Goal: Task Accomplishment & Management: Use online tool/utility

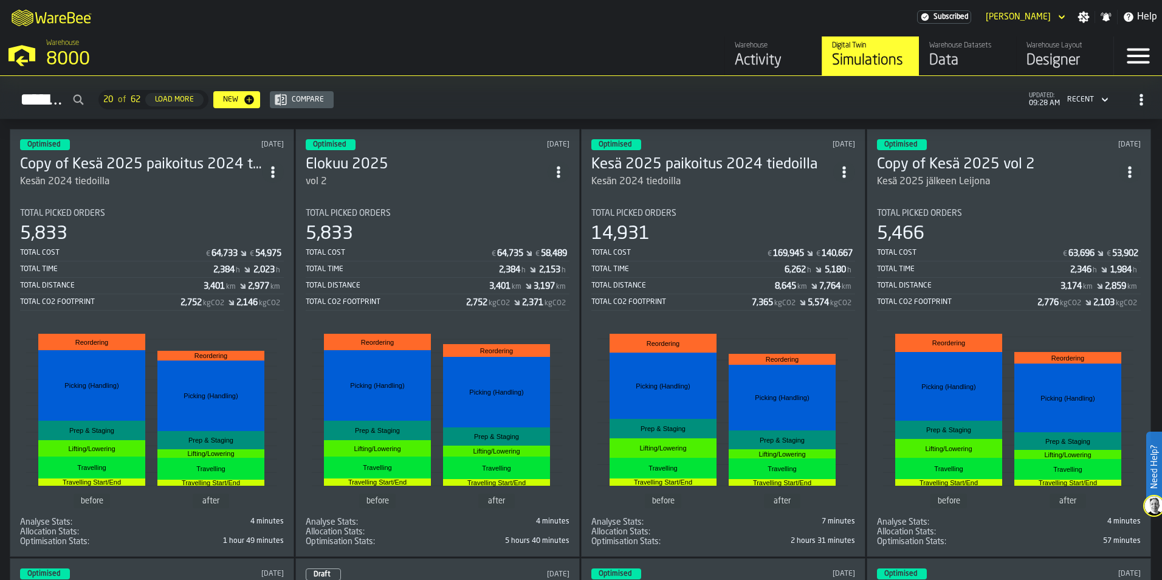
click at [274, 174] on circle "ItemListCard-DashboardItemContainer" at bounding box center [272, 175] width 3 height 3
click at [217, 191] on div "Open" at bounding box center [247, 194] width 63 height 15
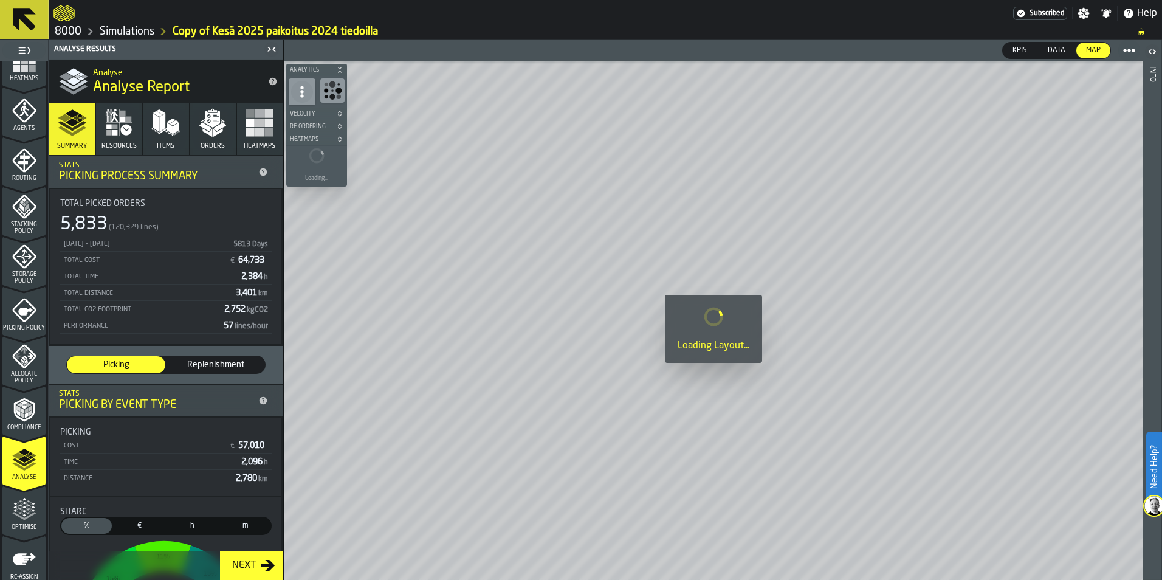
scroll to position [379, 0]
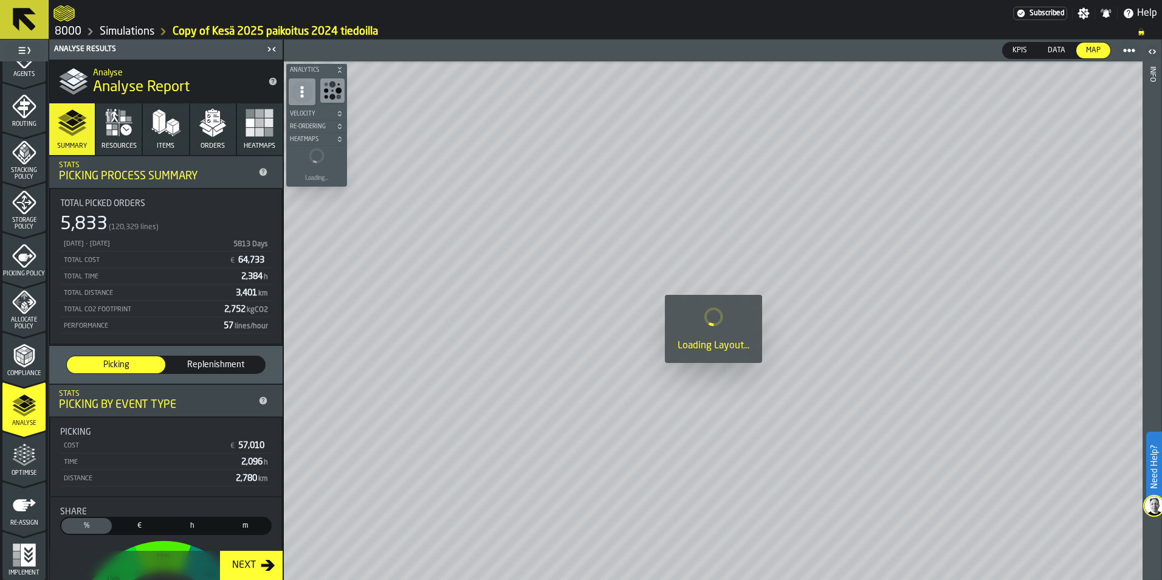
click at [18, 463] on icon "menu Optimise" at bounding box center [24, 462] width 24 height 8
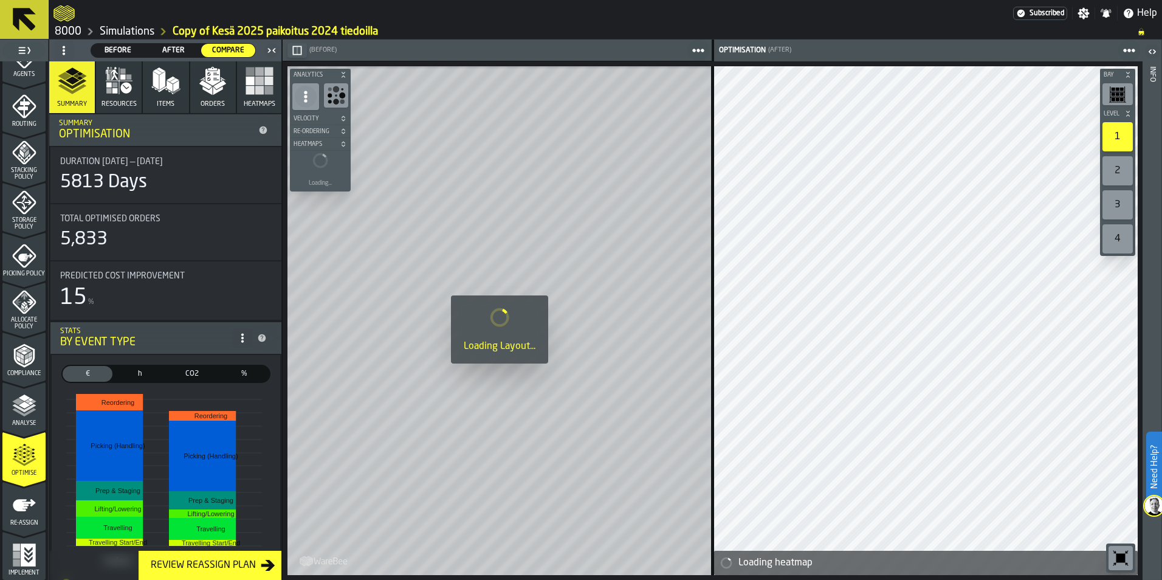
click at [27, 506] on icon "menu Re-assign" at bounding box center [24, 505] width 24 height 24
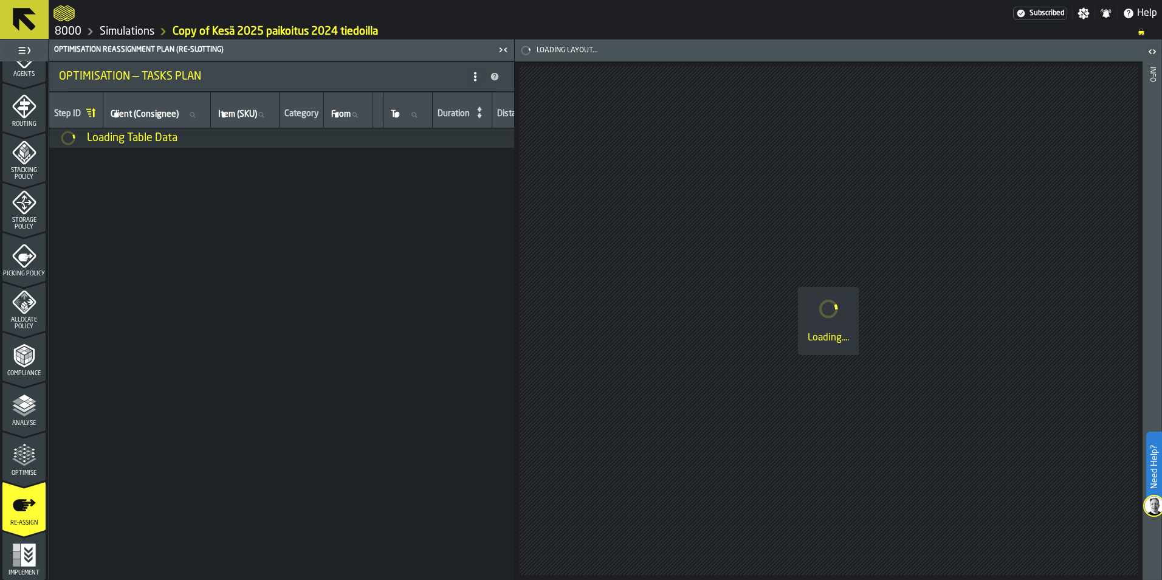
click at [478, 75] on icon at bounding box center [475, 77] width 10 height 10
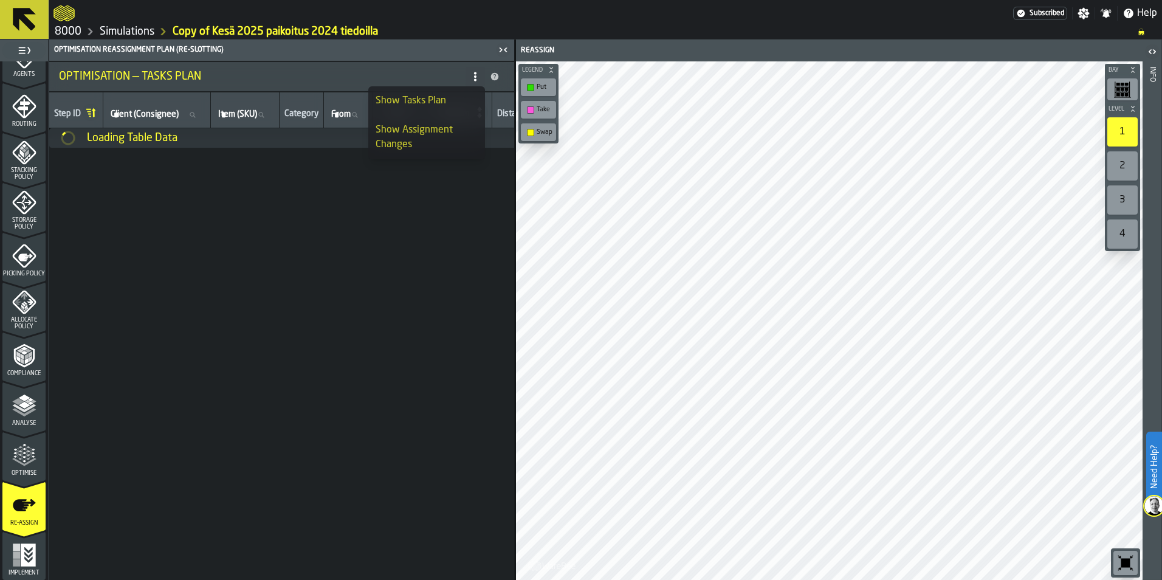
click at [285, 148] on div "Loading Table Data" at bounding box center [820, 137] width 1543 height 19
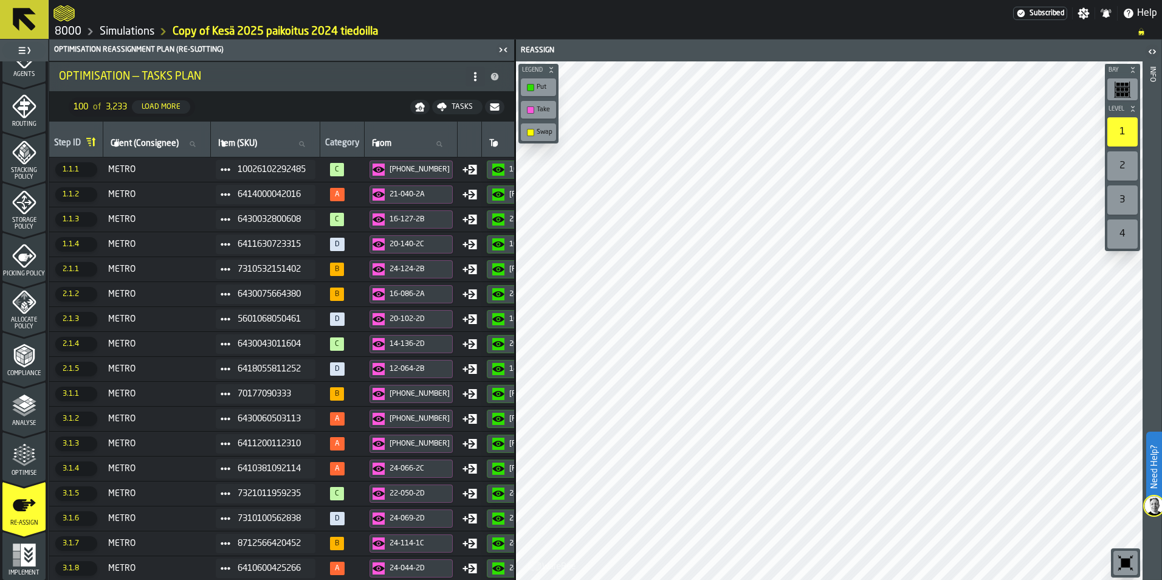
click at [479, 77] on icon at bounding box center [475, 77] width 10 height 10
click at [388, 75] on div "Optimisation — Tasks Plan" at bounding box center [262, 76] width 407 height 13
click at [453, 103] on div "Tasks" at bounding box center [462, 107] width 31 height 9
click at [451, 103] on span "Download (csv)" at bounding box center [449, 107] width 57 height 10
click at [27, 8] on icon at bounding box center [24, 19] width 29 height 29
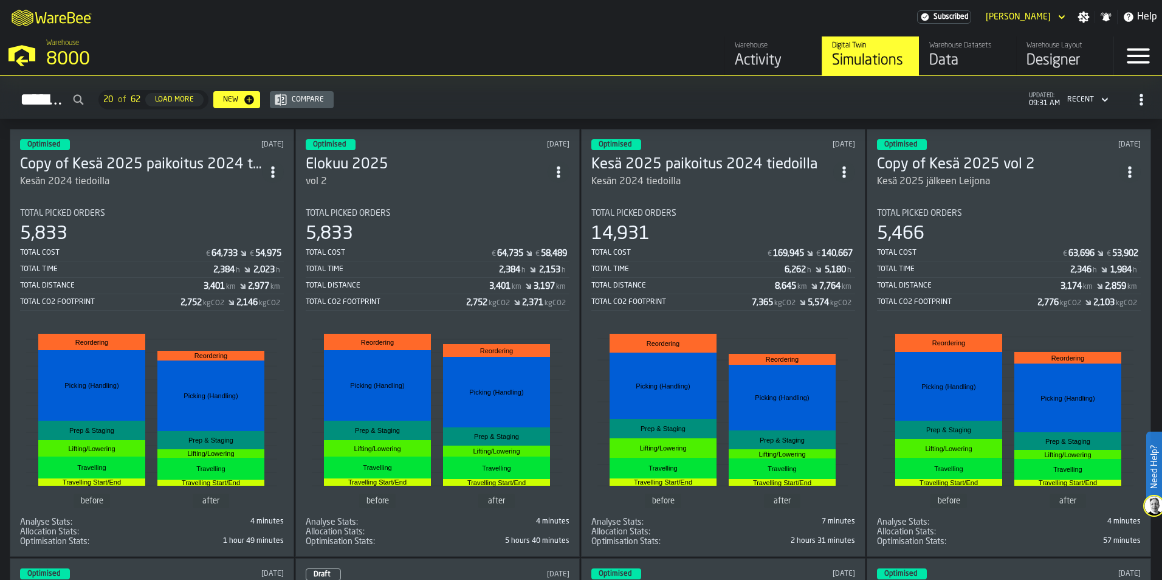
click at [274, 166] on icon "ItemListCard-DashboardItemContainer" at bounding box center [273, 172] width 12 height 12
click at [244, 243] on li "Duplicate" at bounding box center [248, 252] width 78 height 29
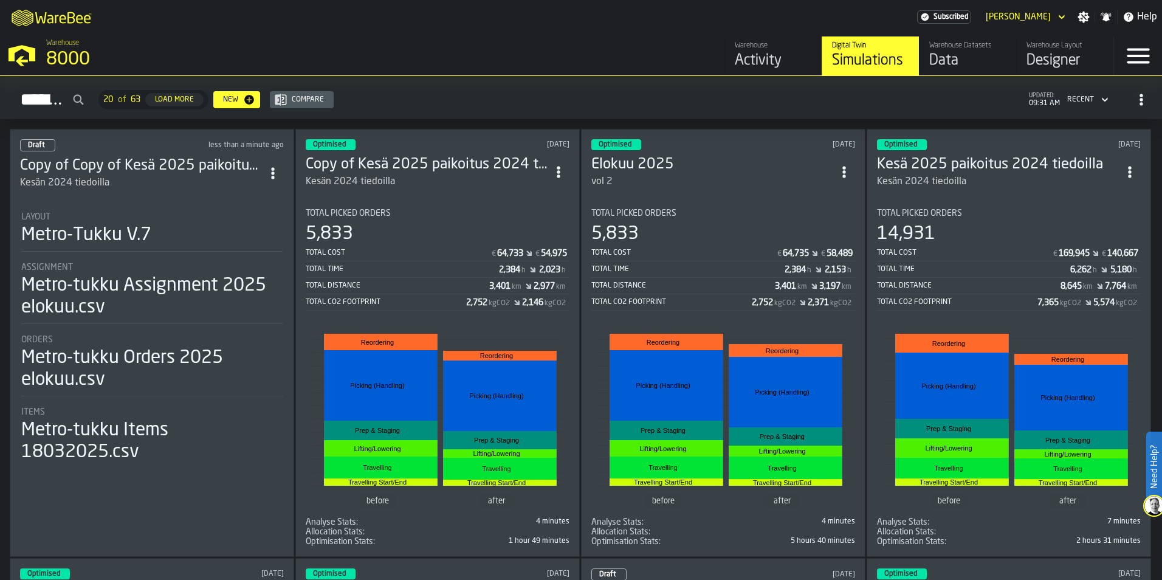
click at [149, 148] on header "Draft less than a minute ago Copy of Copy of Kesä 2025 paikoitus 2024 tiedoilla…" at bounding box center [152, 164] width 264 height 51
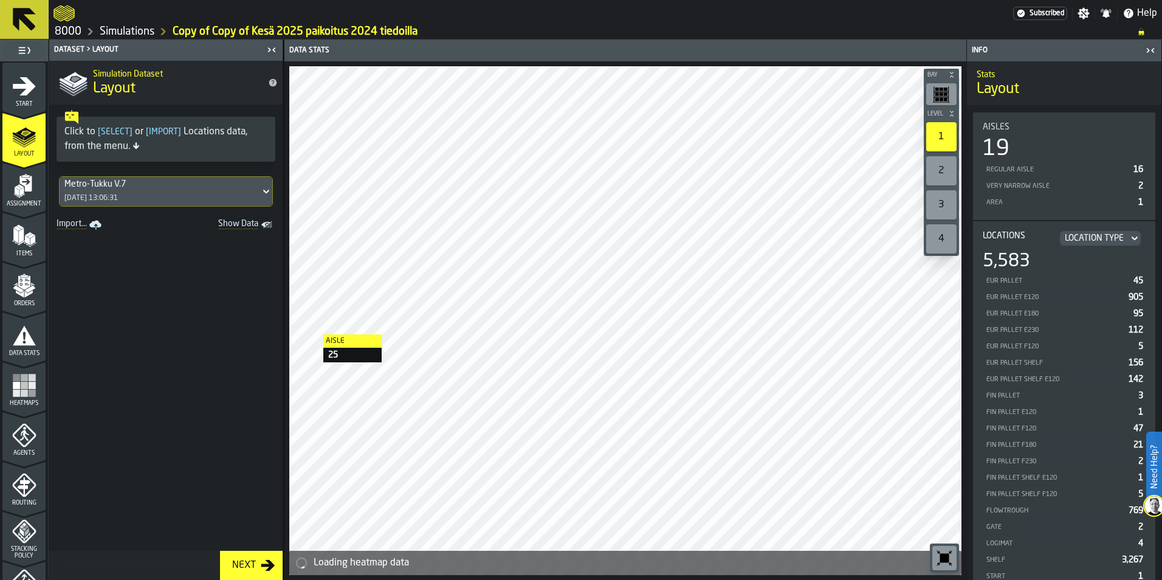
click at [30, 175] on icon "menu Assignment" at bounding box center [24, 186] width 24 height 24
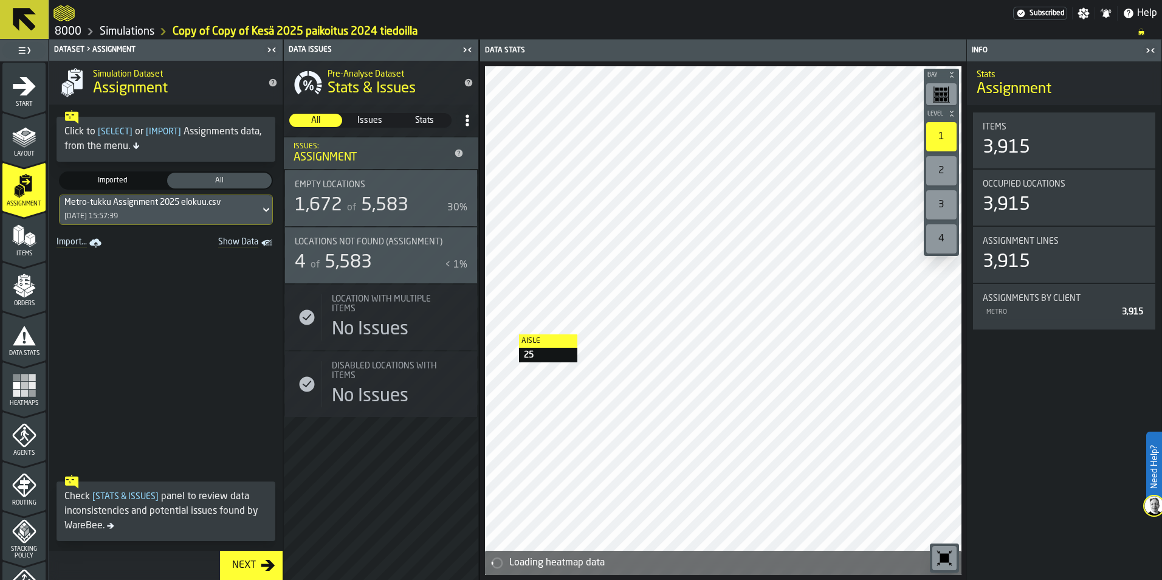
click at [12, 236] on icon "menu Items" at bounding box center [24, 236] width 24 height 24
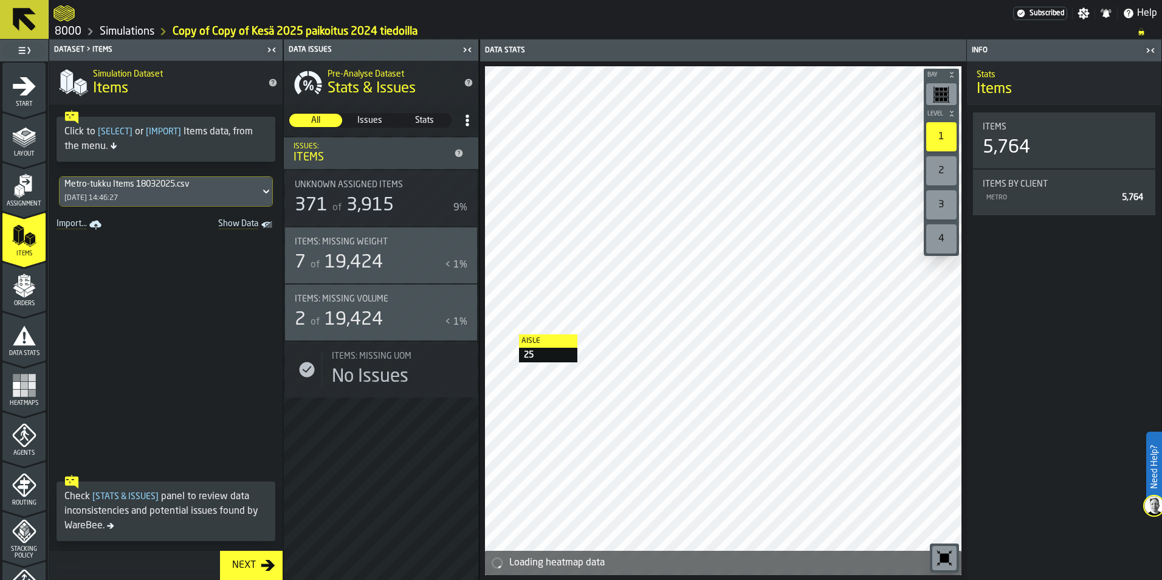
click at [26, 89] on icon "menu Start" at bounding box center [24, 86] width 23 height 18
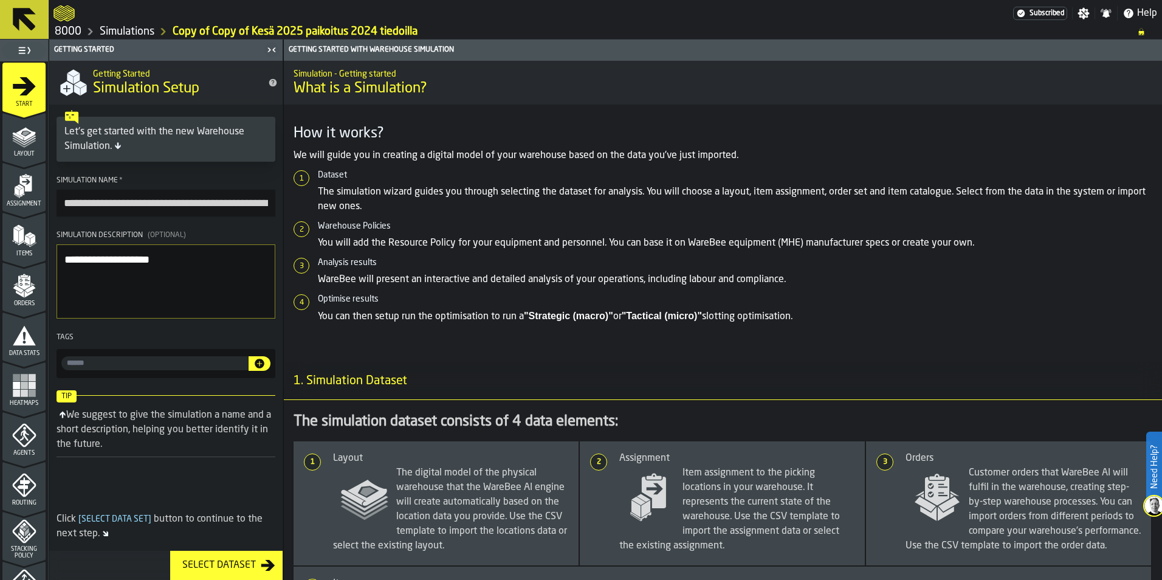
click at [161, 198] on input "**********" at bounding box center [166, 203] width 219 height 27
drag, startPoint x: 269, startPoint y: 201, endPoint x: -140, endPoint y: 159, distance: 411.1
click at [0, 159] on html "**********" at bounding box center [581, 290] width 1162 height 580
type input "**********"
drag, startPoint x: 210, startPoint y: 267, endPoint x: 38, endPoint y: 254, distance: 172.5
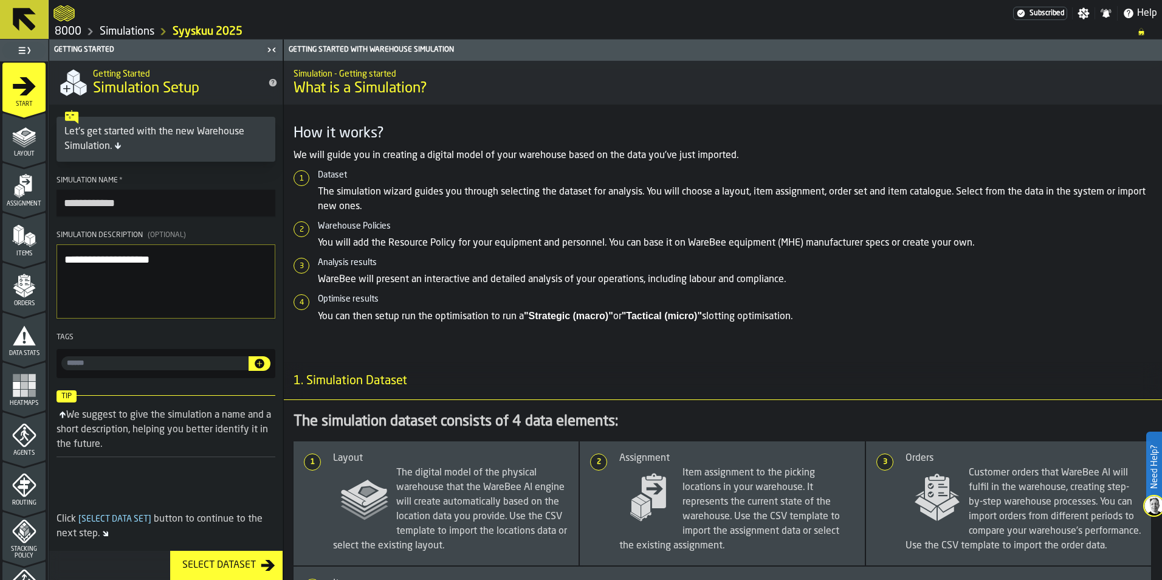
click at [57, 260] on textarea "**********" at bounding box center [166, 281] width 219 height 74
click at [9, 22] on button at bounding box center [24, 19] width 49 height 39
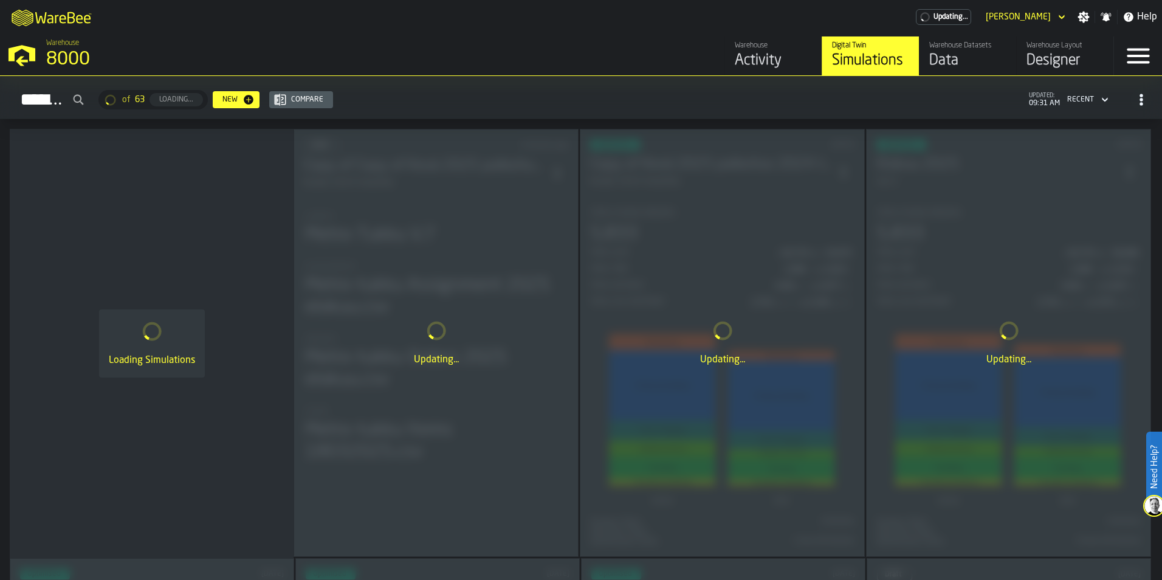
click at [960, 57] on div "Data" at bounding box center [967, 60] width 77 height 19
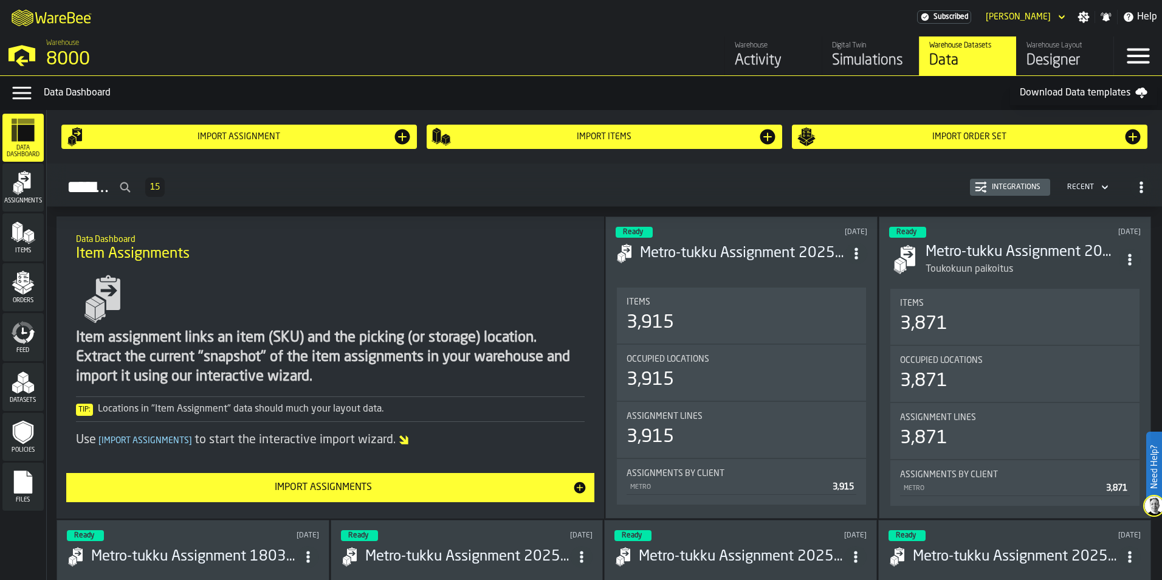
click at [317, 137] on div "Import assignment" at bounding box center [239, 137] width 307 height 10
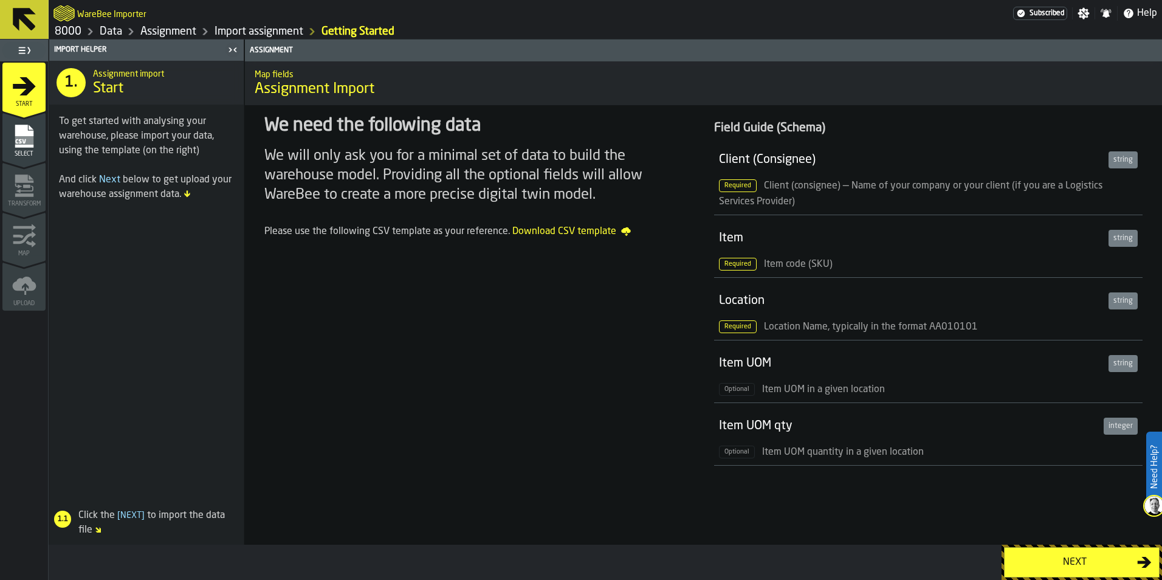
click at [1073, 555] on div "Next" at bounding box center [1074, 562] width 125 height 15
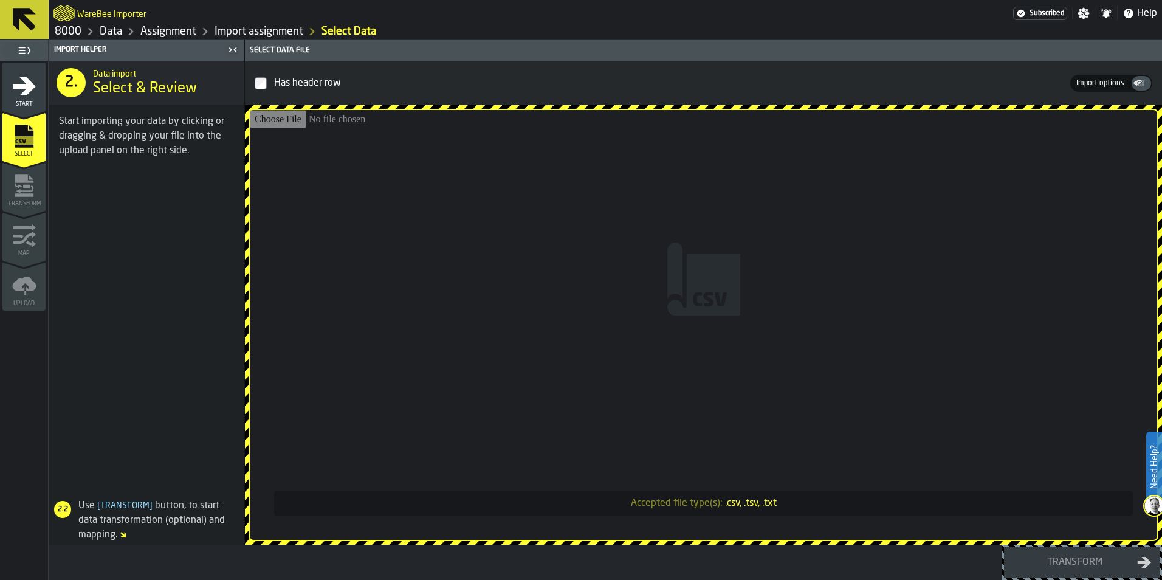
type input "**********"
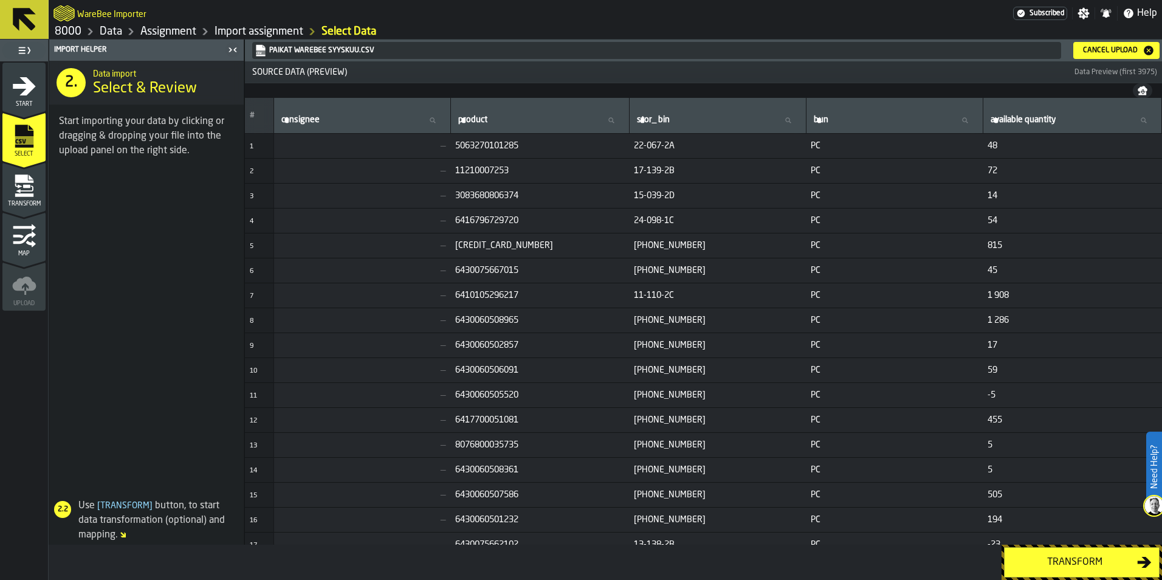
click at [1060, 553] on button "Transform" at bounding box center [1082, 562] width 156 height 30
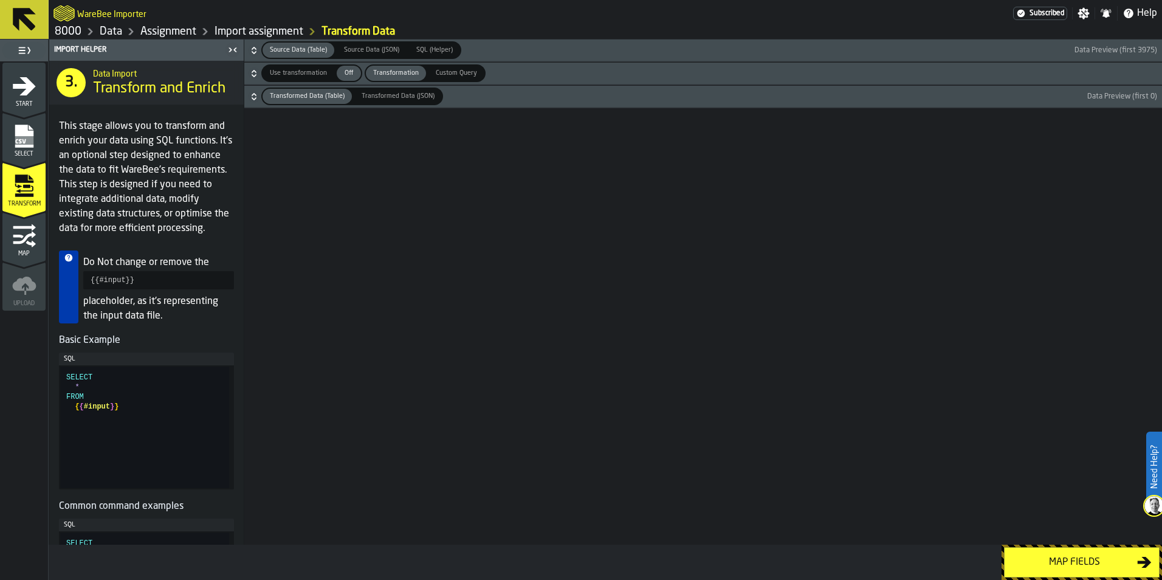
click at [1058, 557] on div "Map fields" at bounding box center [1074, 562] width 125 height 15
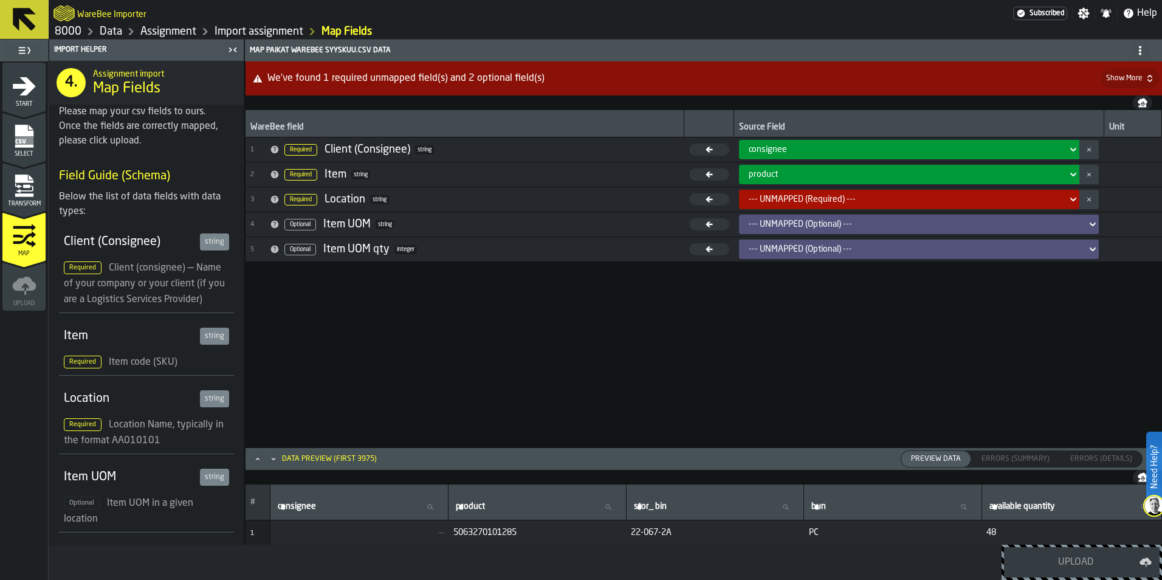
click at [1058, 202] on div "--- UNMAPPED (Required) ---" at bounding box center [906, 199] width 314 height 10
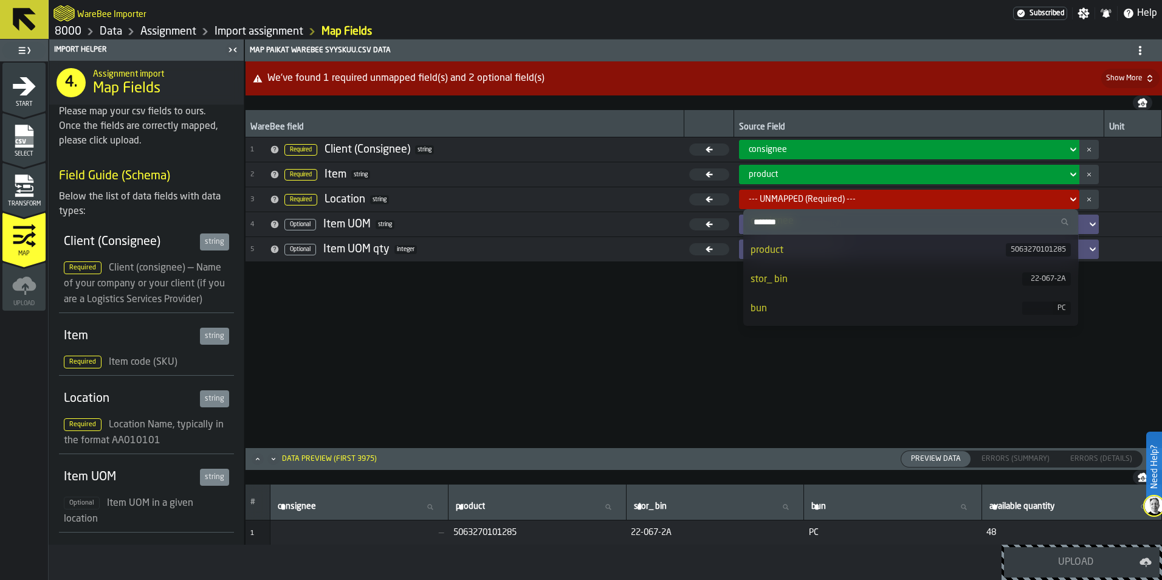
scroll to position [55, 0]
click at [934, 254] on div "stor_ bin" at bounding box center [887, 253] width 272 height 15
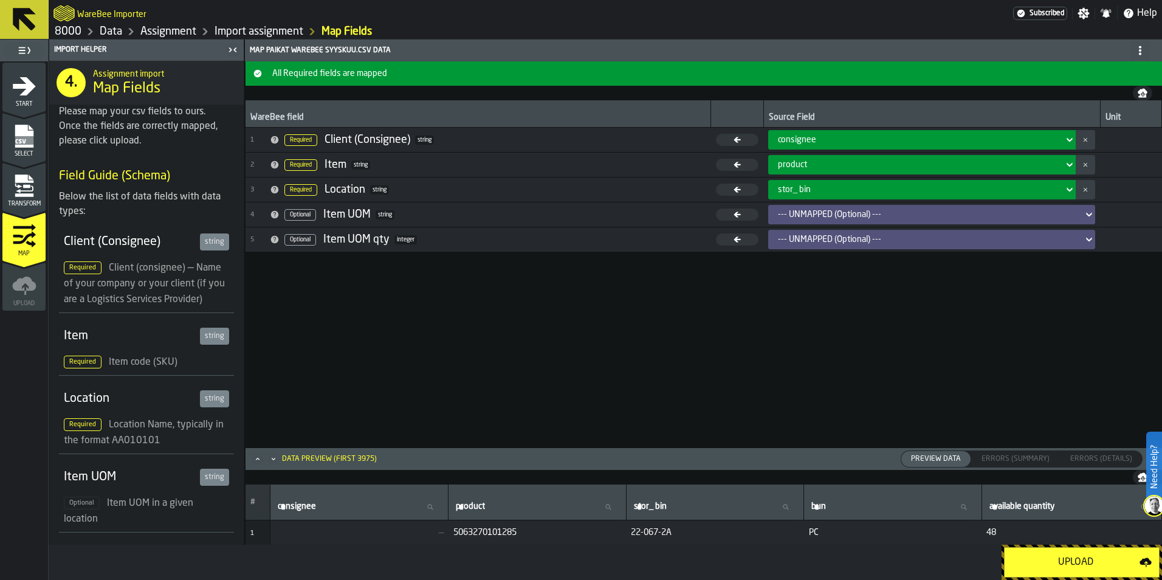
click at [980, 214] on div "--- UNMAPPED (Optional) ---" at bounding box center [928, 215] width 300 height 10
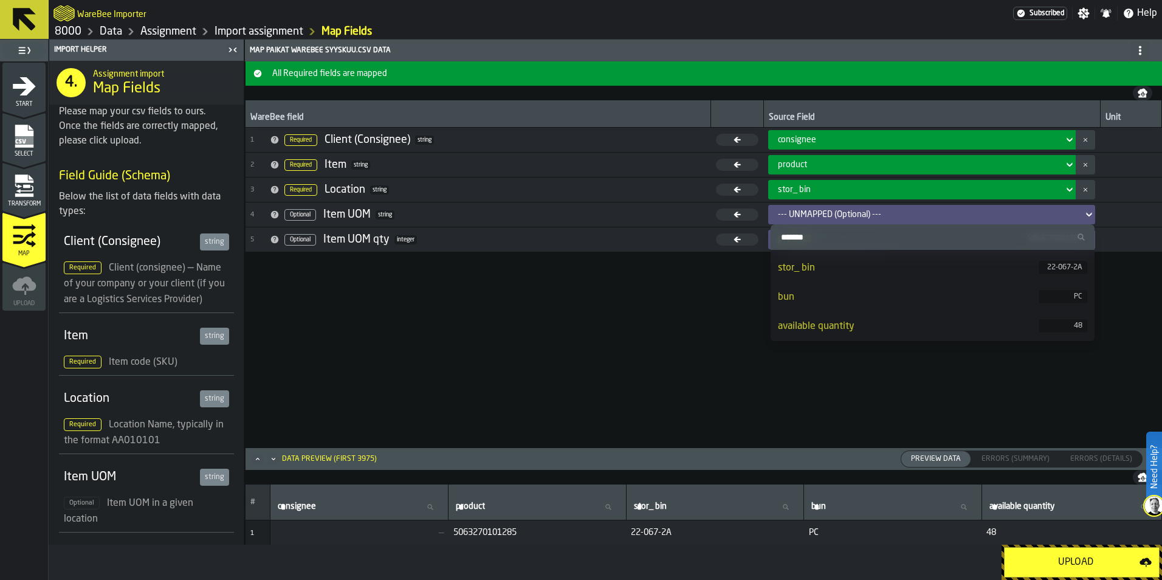
click at [876, 300] on div "bun" at bounding box center [908, 297] width 261 height 15
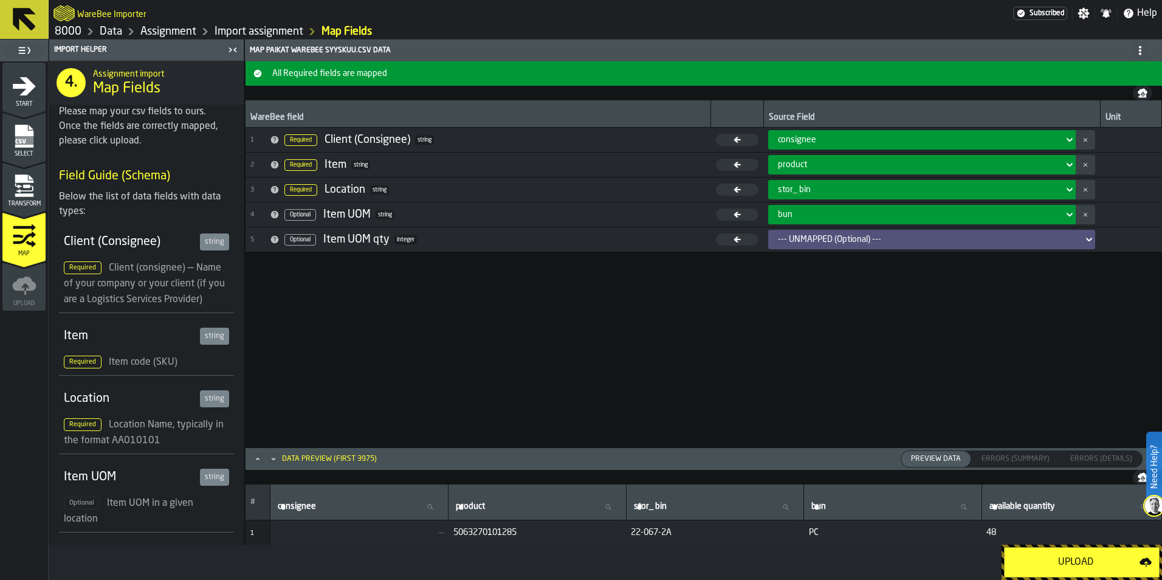
click at [900, 243] on div "--- UNMAPPED (Optional) ---" at bounding box center [928, 240] width 300 height 10
click at [896, 244] on div "--- UNMAPPED (Optional) ---" at bounding box center [928, 239] width 310 height 15
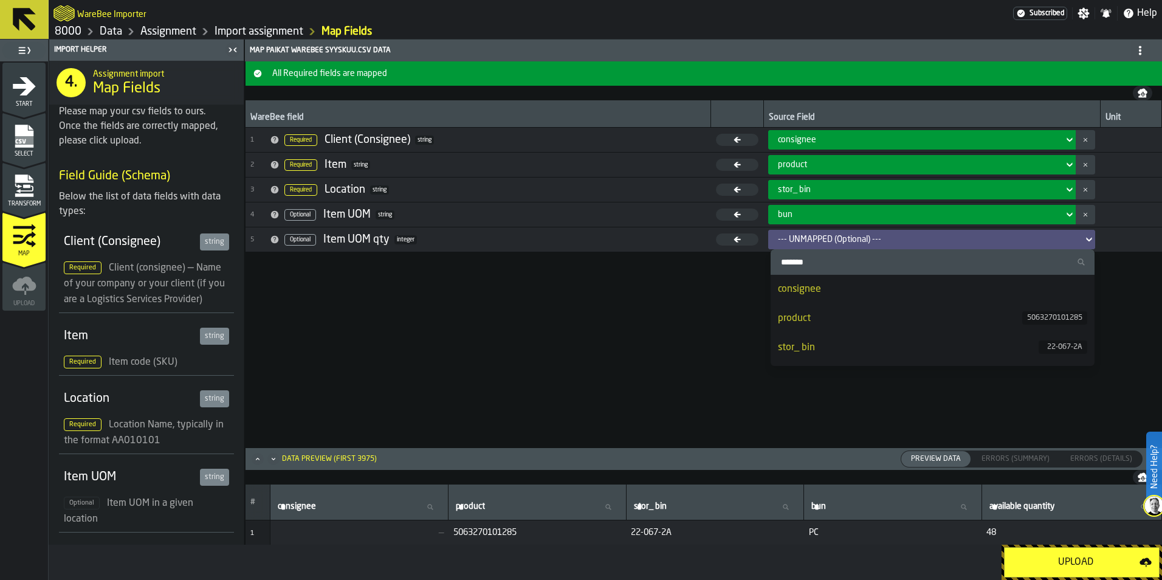
click at [900, 235] on div "--- UNMAPPED (Optional) ---" at bounding box center [928, 240] width 300 height 10
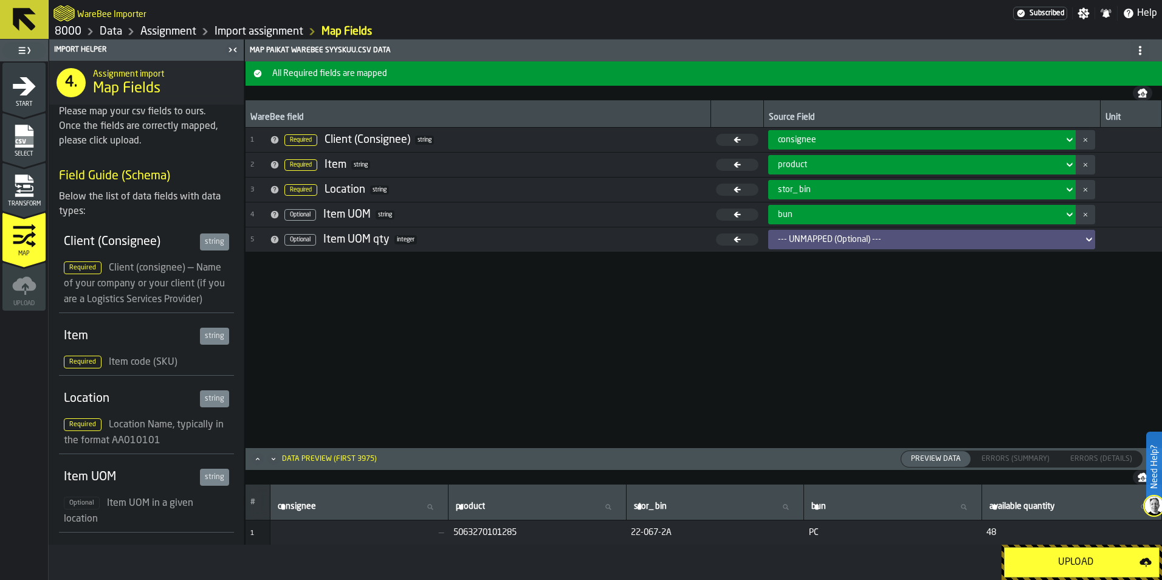
click at [912, 239] on div "--- UNMAPPED (Optional) ---" at bounding box center [928, 240] width 300 height 10
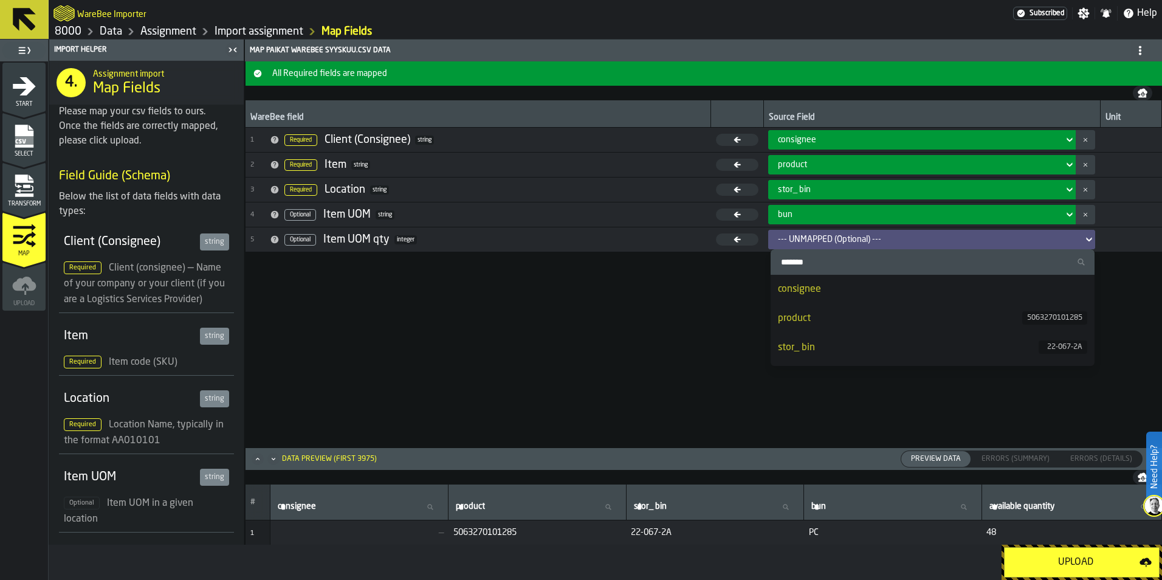
drag, startPoint x: 923, startPoint y: 346, endPoint x: 922, endPoint y: 228, distance: 118.5
click at [922, 228] on body "Need Help? WareBee Importer Subscribed Settings Notifications Help 8000 Data As…" at bounding box center [581, 290] width 1162 height 580
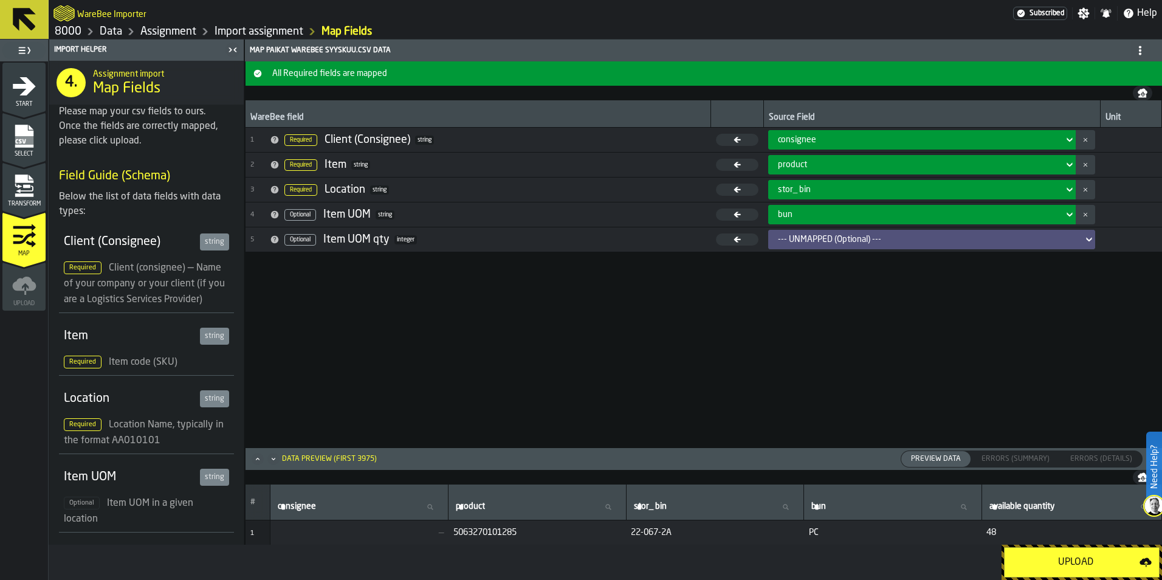
click at [918, 229] on td "--- UNMAPPED (Optional) ---" at bounding box center [931, 239] width 337 height 25
click at [918, 235] on div "--- UNMAPPED (Optional) ---" at bounding box center [928, 240] width 300 height 10
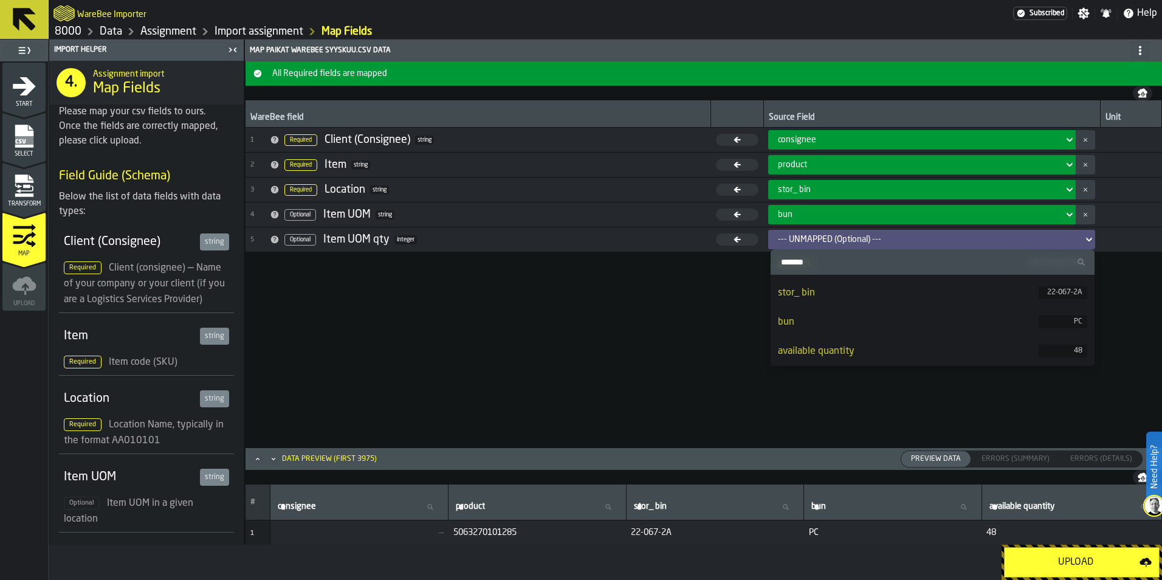
click at [914, 352] on div "available quantity" at bounding box center [908, 351] width 261 height 15
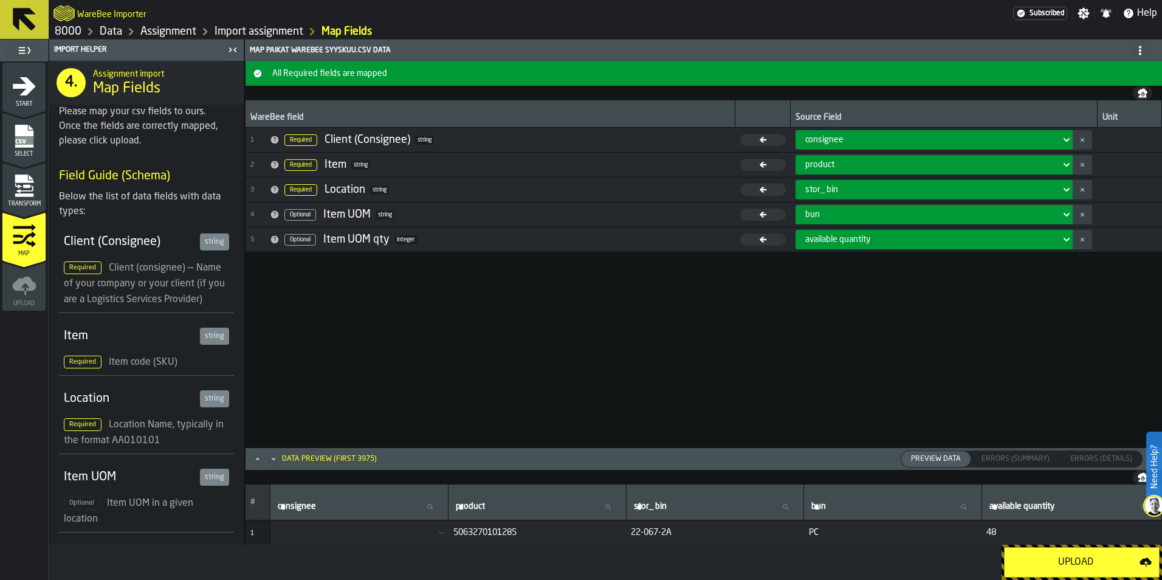
click at [1067, 563] on div "Upload" at bounding box center [1076, 562] width 128 height 15
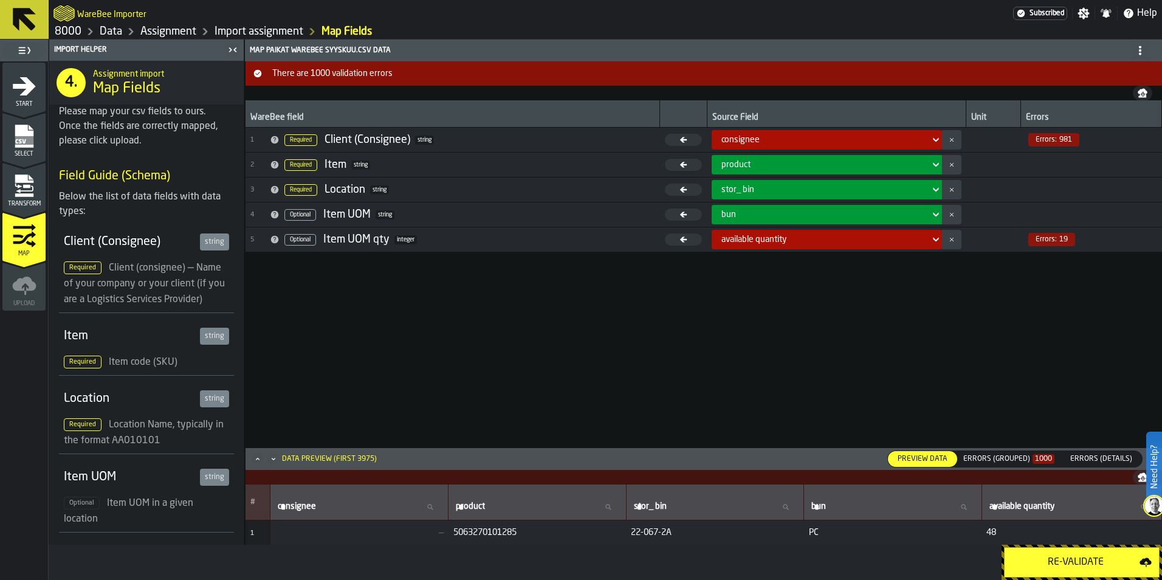
click at [930, 136] on div "consignee" at bounding box center [823, 140] width 213 height 15
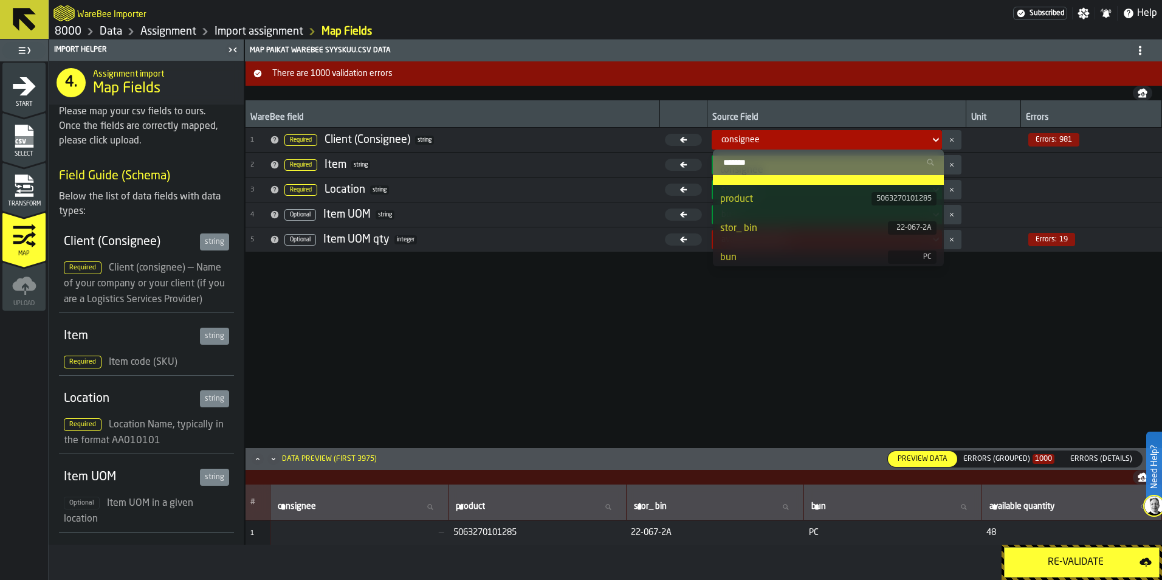
scroll to position [0, 0]
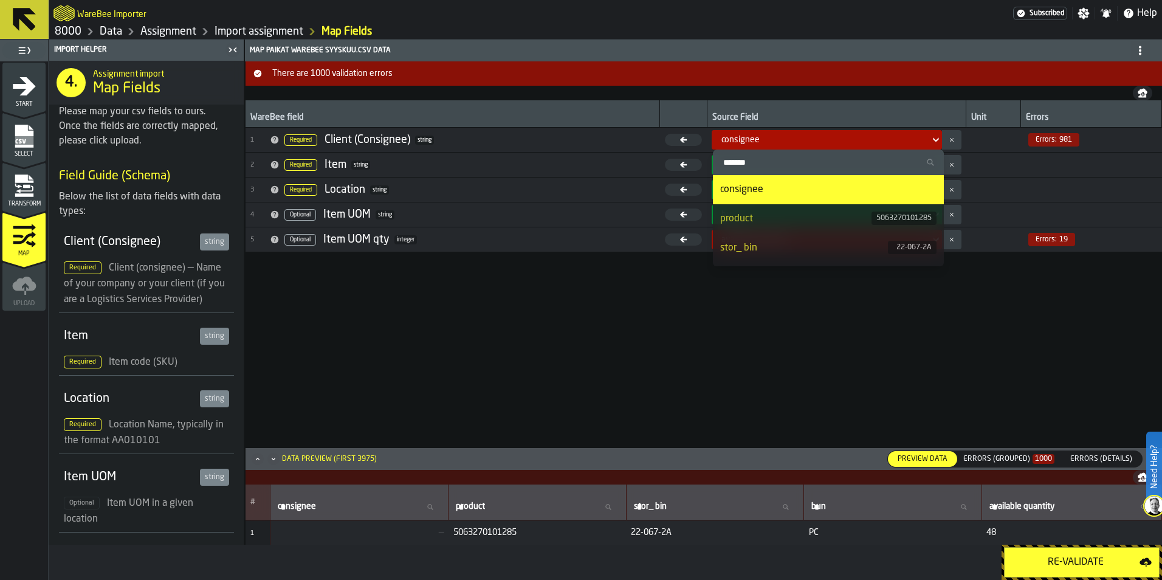
click at [894, 145] on div "consignee" at bounding box center [823, 140] width 213 height 15
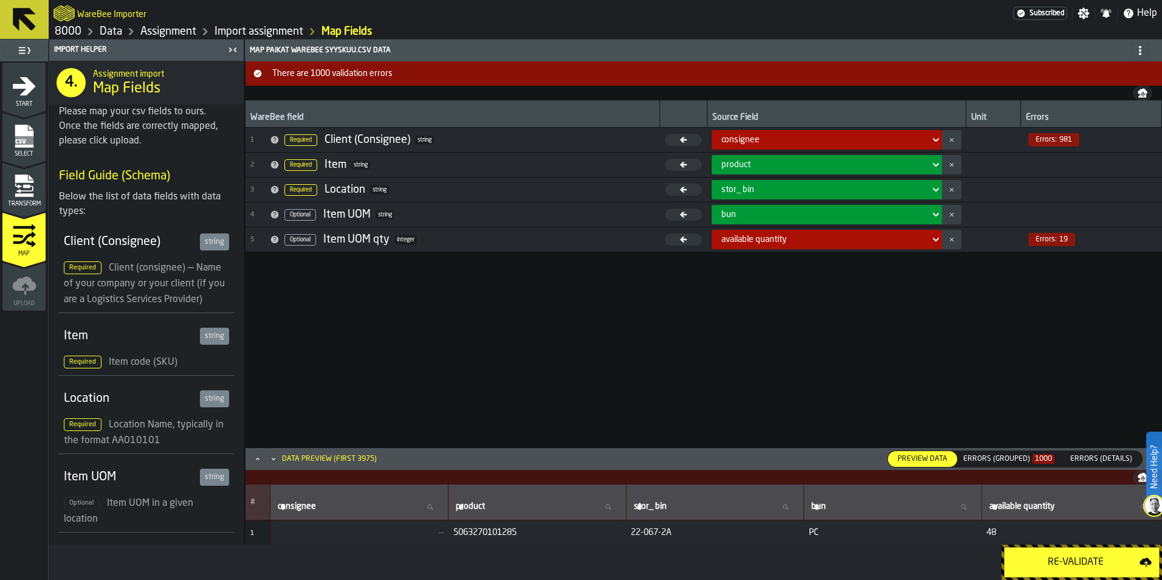
click at [26, 139] on rect "menu Select" at bounding box center [24, 140] width 18 height 9
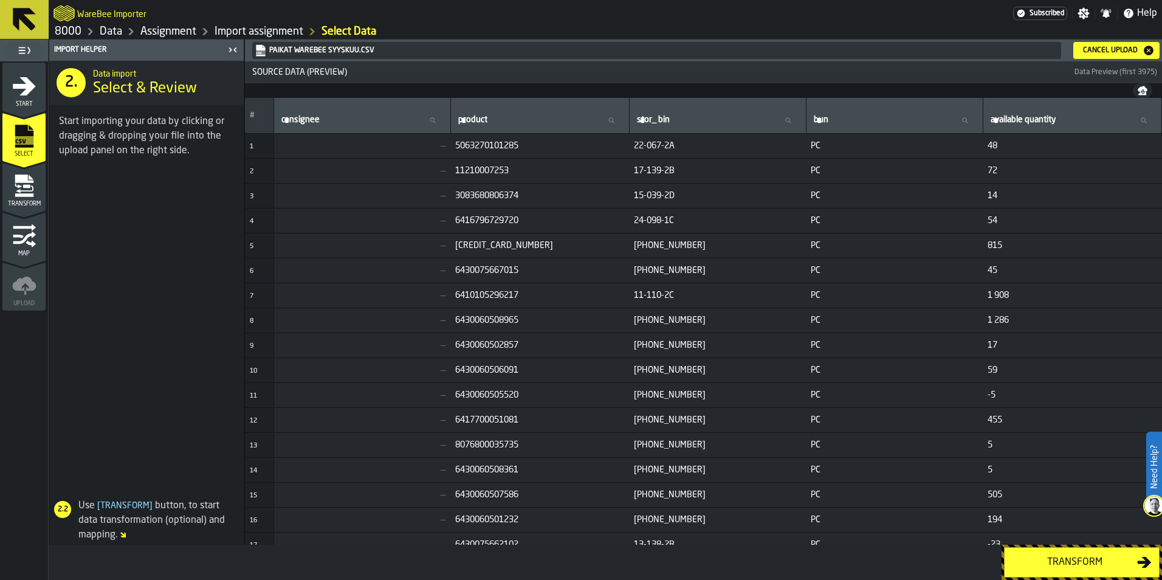
click at [13, 94] on icon "menu Start" at bounding box center [24, 86] width 24 height 24
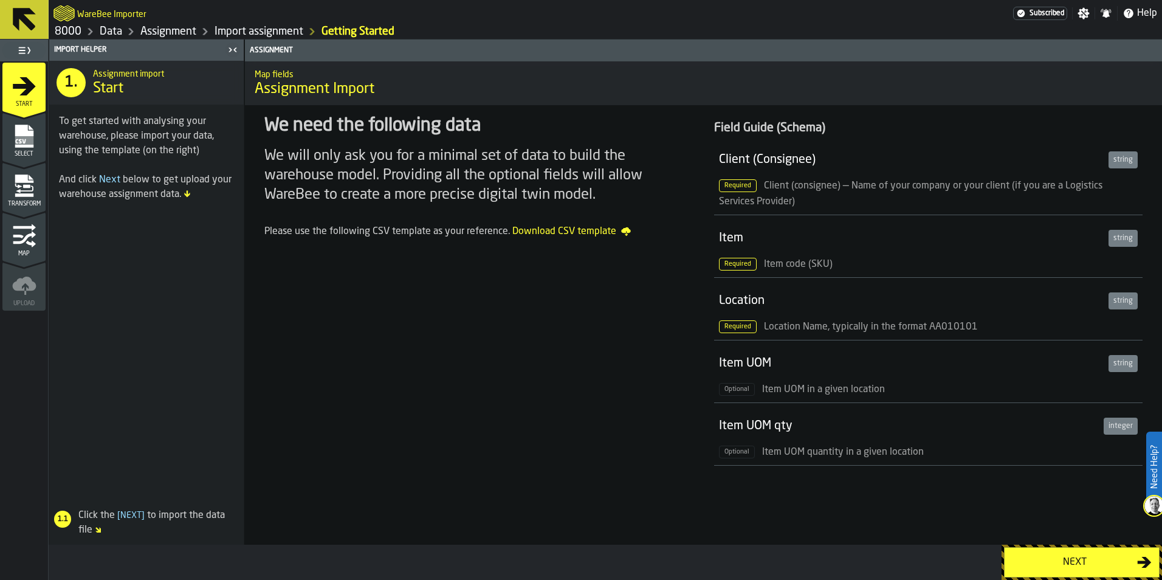
click at [1059, 559] on div "Next" at bounding box center [1074, 562] width 125 height 15
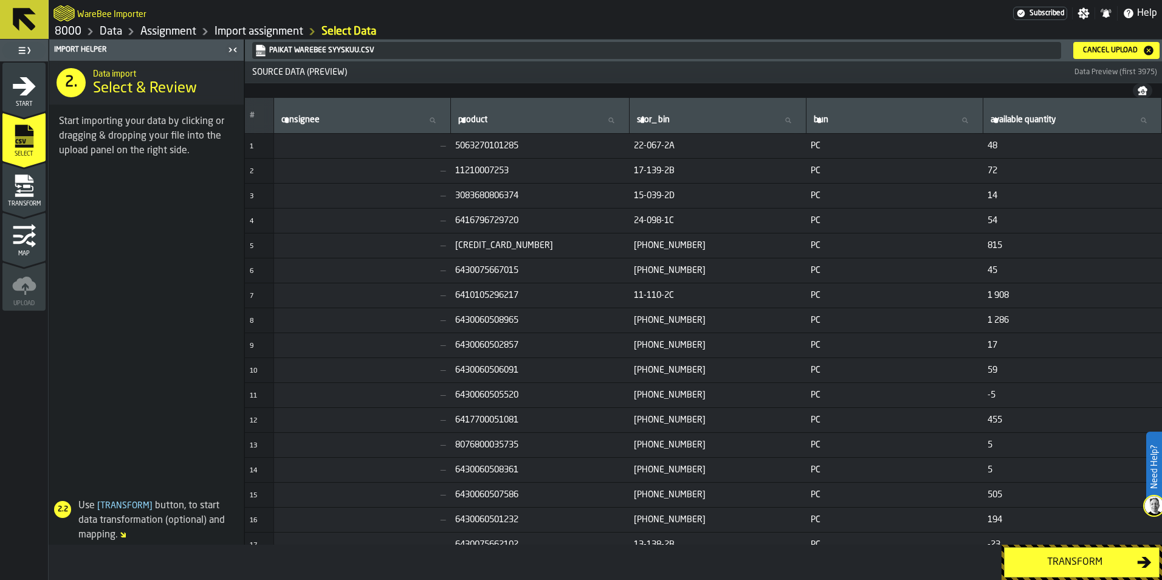
click at [1152, 51] on icon "button-Cancel Upload" at bounding box center [1149, 51] width 10 height 10
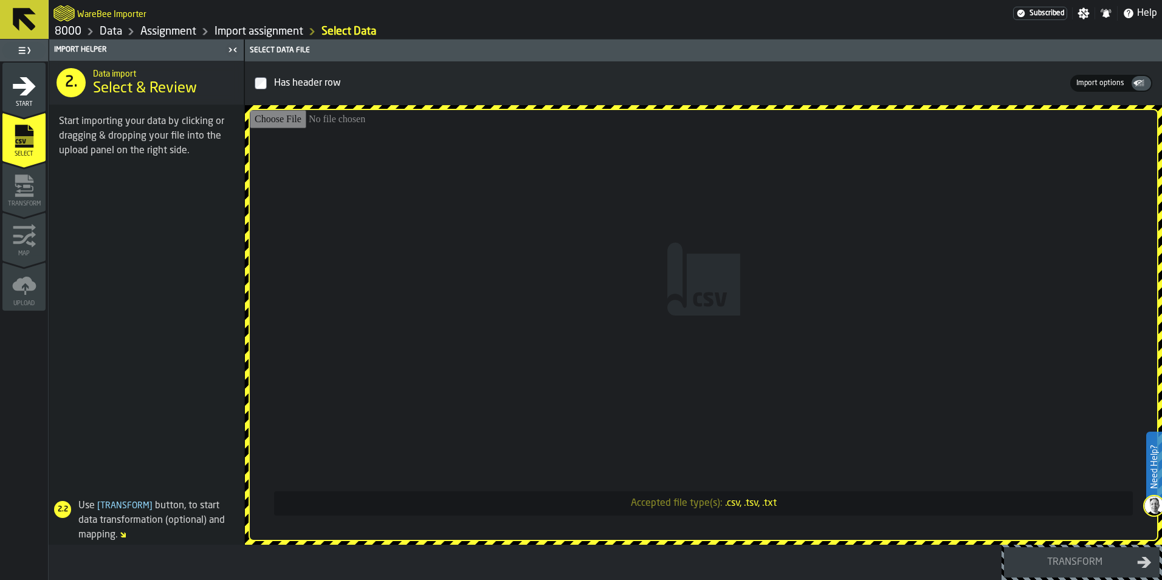
type input "**********"
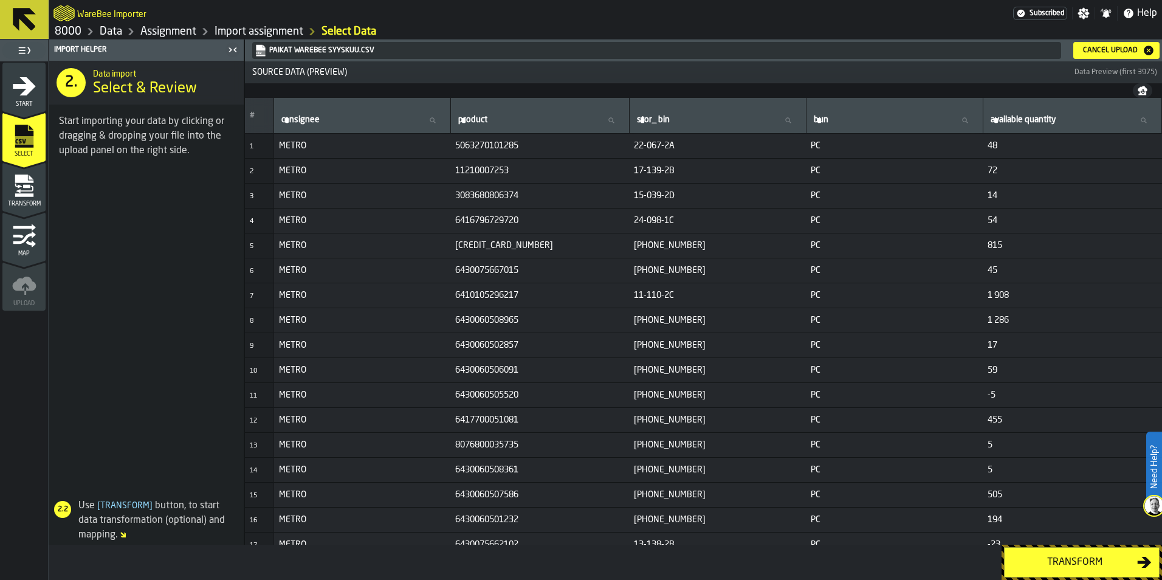
click at [1097, 567] on div "Transform" at bounding box center [1074, 562] width 125 height 15
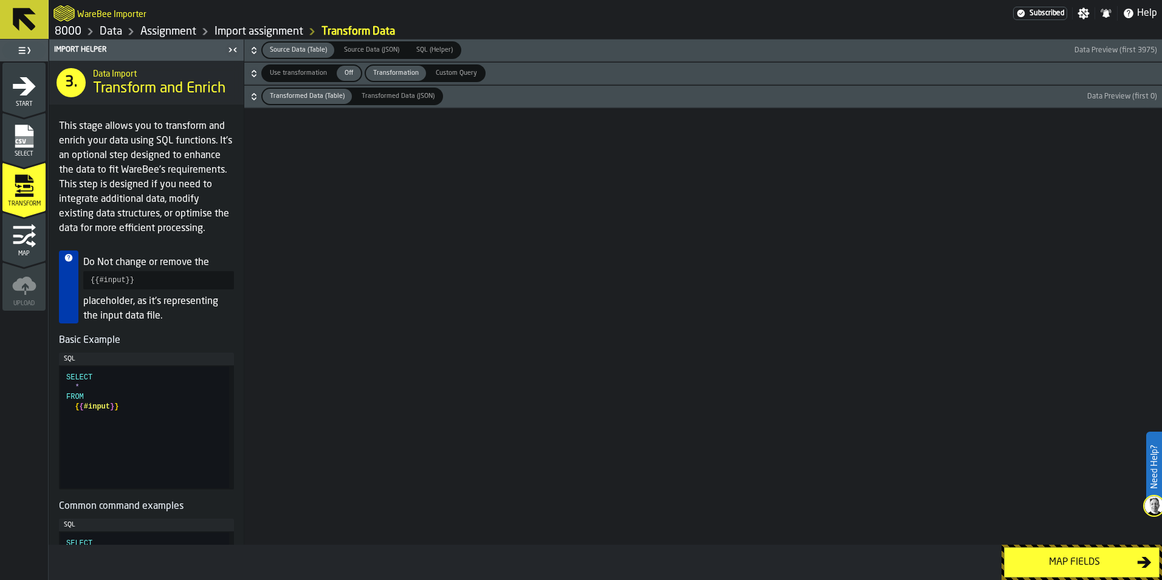
click at [1097, 567] on div "Map fields" at bounding box center [1074, 562] width 125 height 15
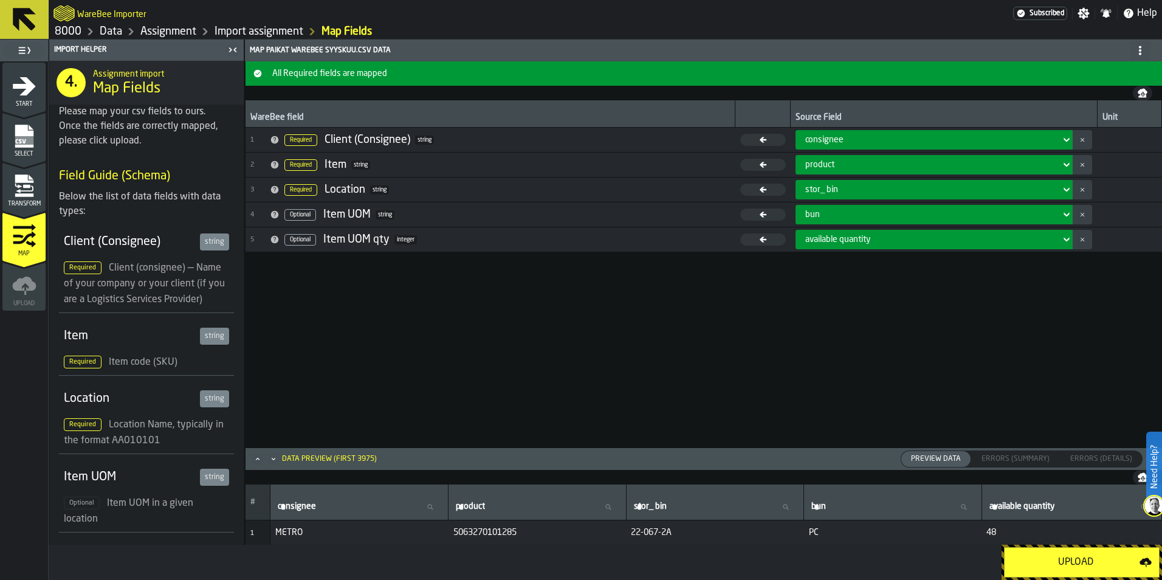
click at [1097, 567] on div "Upload" at bounding box center [1076, 562] width 128 height 15
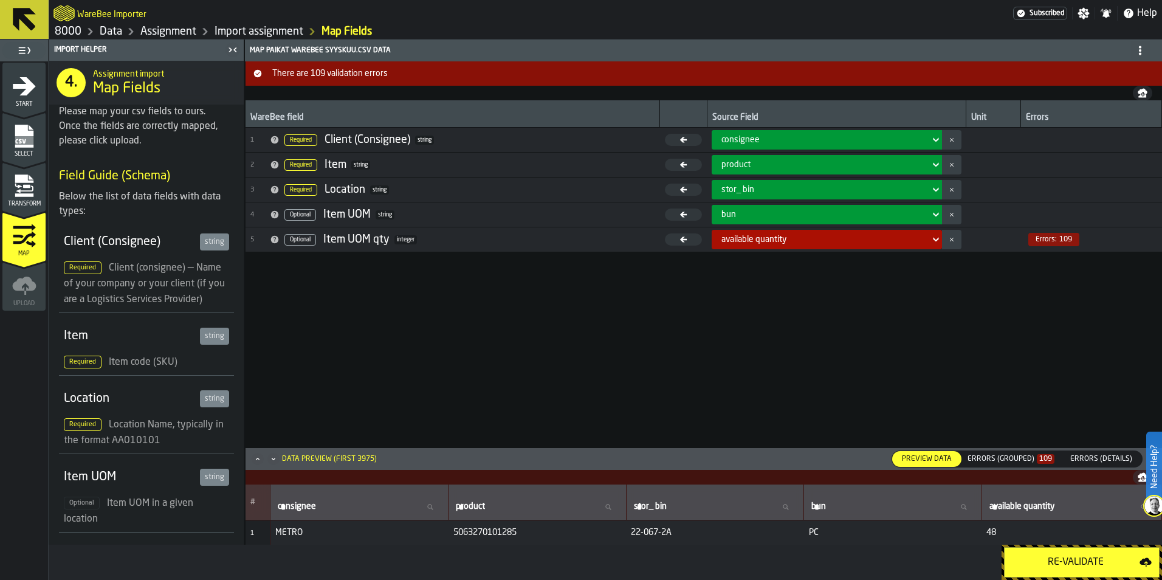
click at [33, 151] on span "Select" at bounding box center [23, 154] width 43 height 7
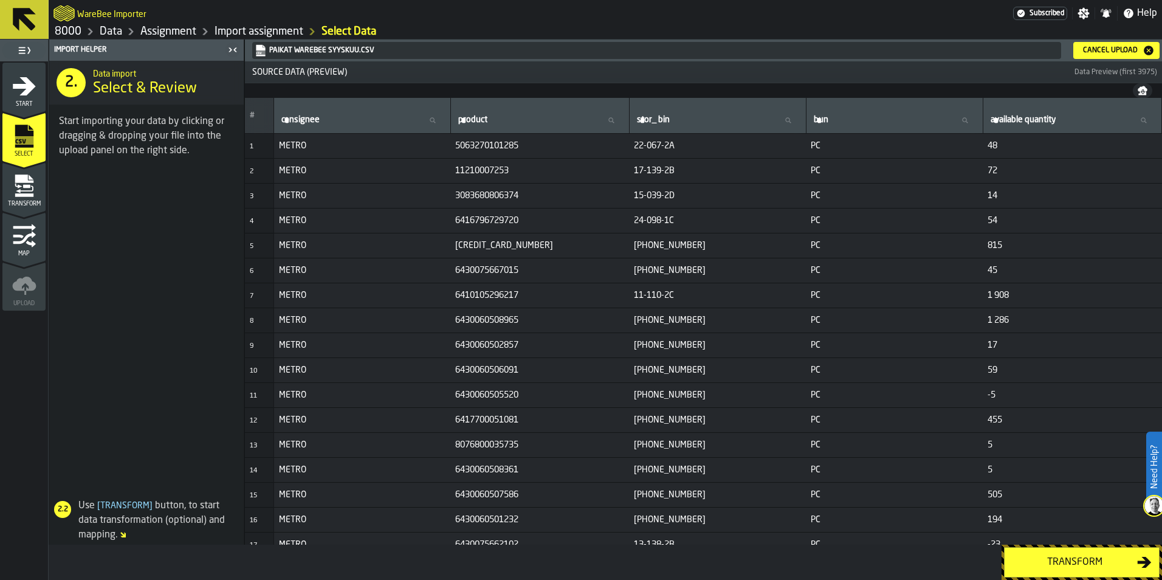
click at [1150, 49] on icon "button-Cancel Upload" at bounding box center [1149, 50] width 12 height 12
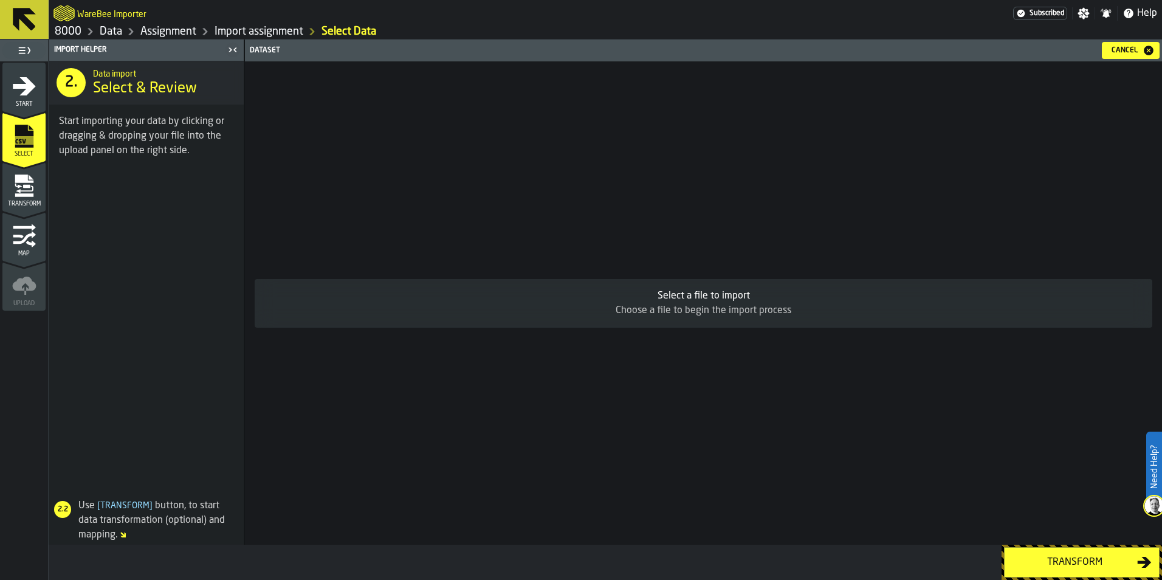
click at [835, 220] on div "Select a file to import Choose a file to begin the import process" at bounding box center [703, 302] width 917 height 483
click at [777, 383] on div "Select a file to import Choose a file to begin the import process" at bounding box center [703, 302] width 917 height 483
click at [1146, 50] on icon "button-Cancel" at bounding box center [1149, 51] width 10 height 10
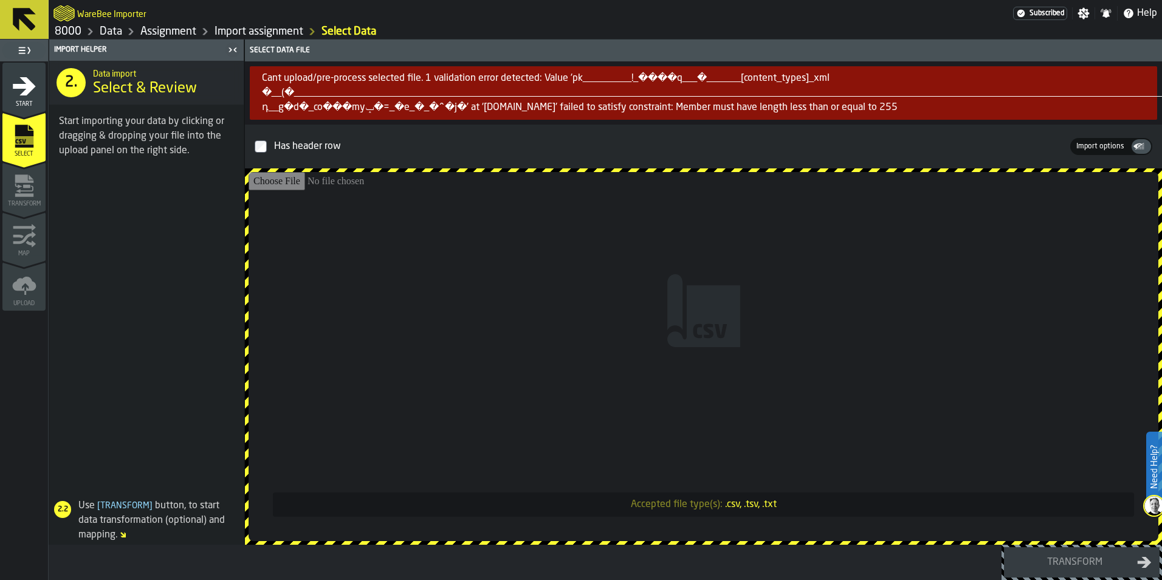
click at [38, 82] on div "Start" at bounding box center [23, 90] width 43 height 33
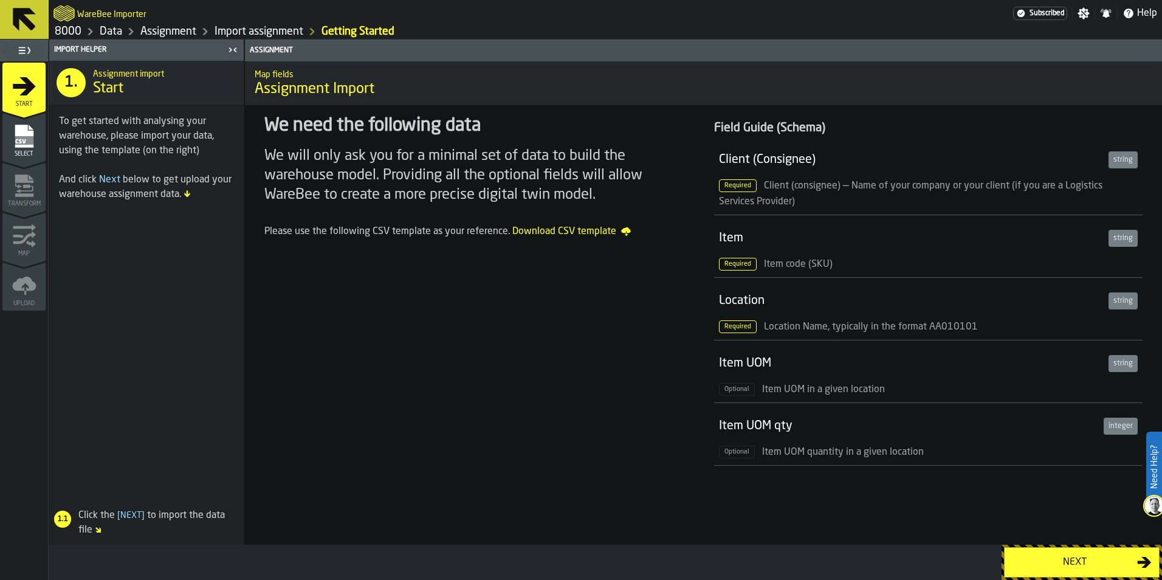
click at [9, 141] on div "Select" at bounding box center [23, 140] width 43 height 33
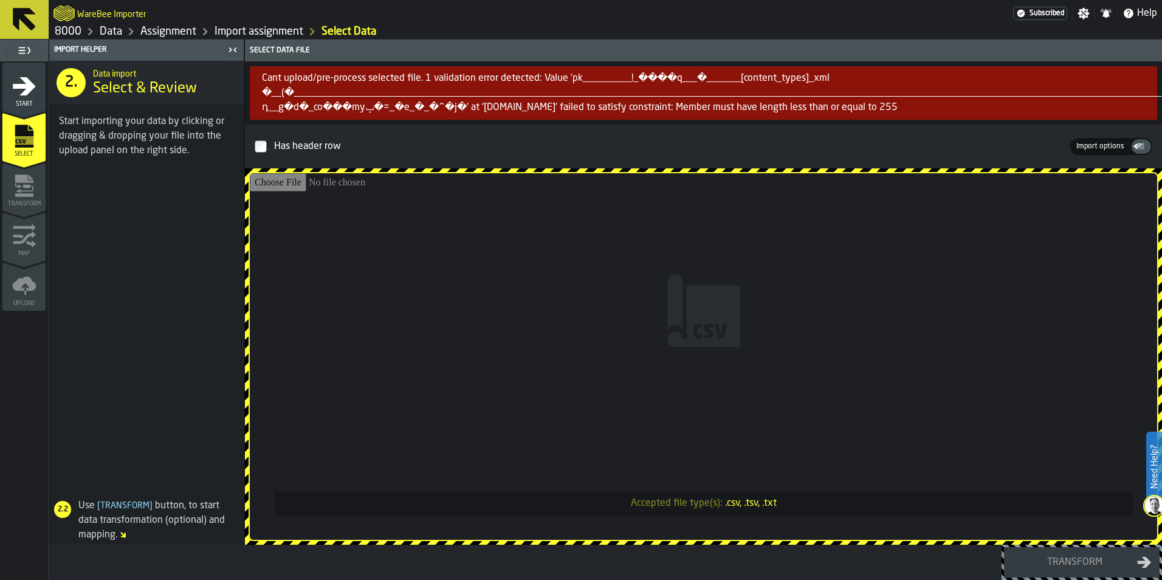
type input "**********"
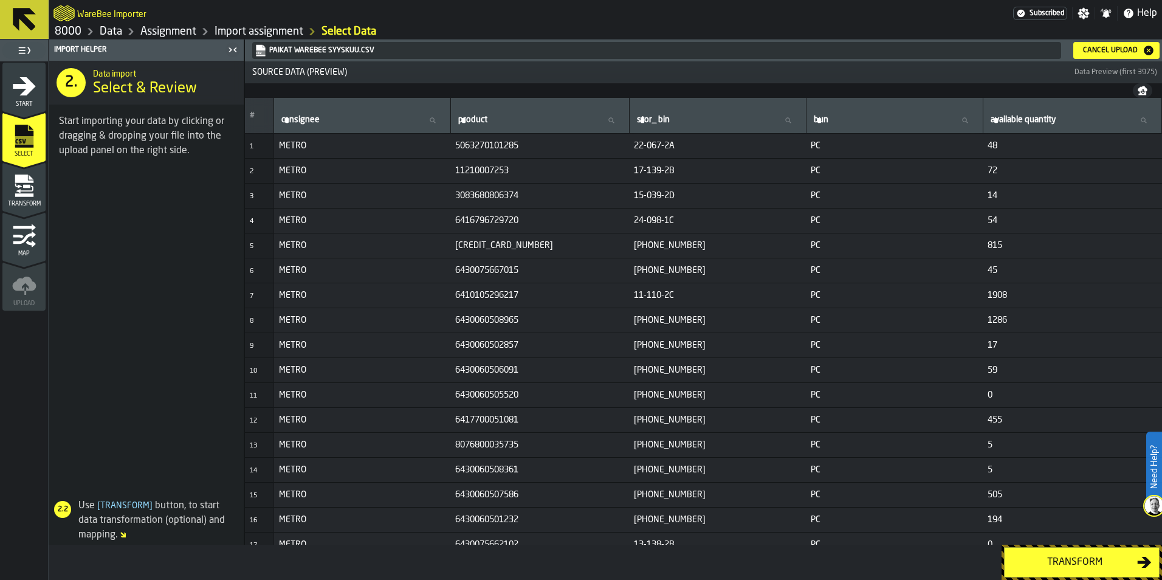
click at [1050, 562] on div "Transform" at bounding box center [1074, 562] width 125 height 15
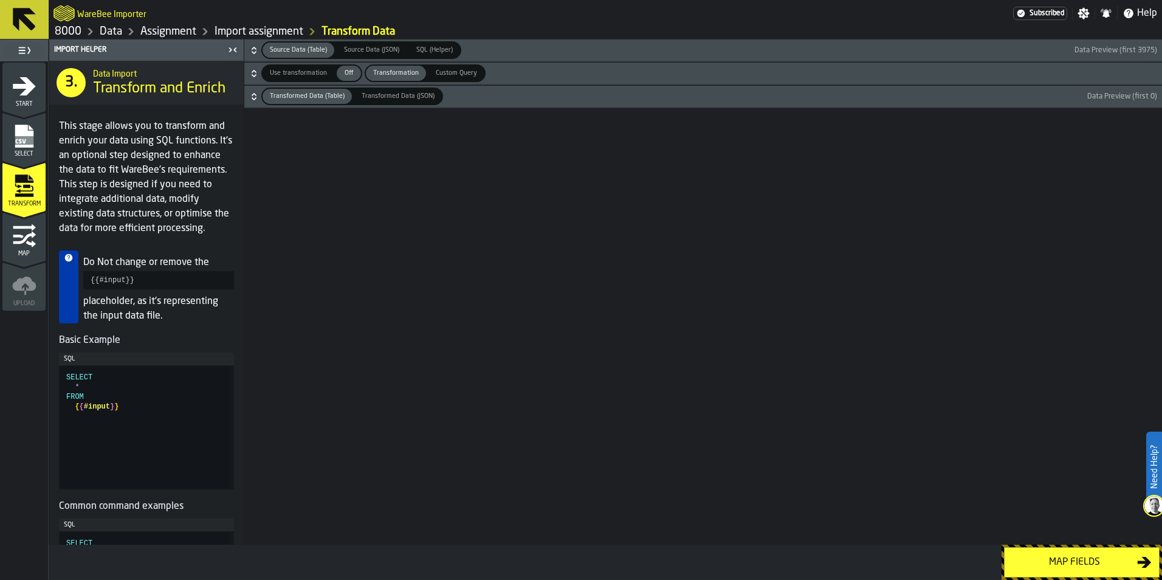
click at [1055, 564] on div "Map fields" at bounding box center [1074, 562] width 125 height 15
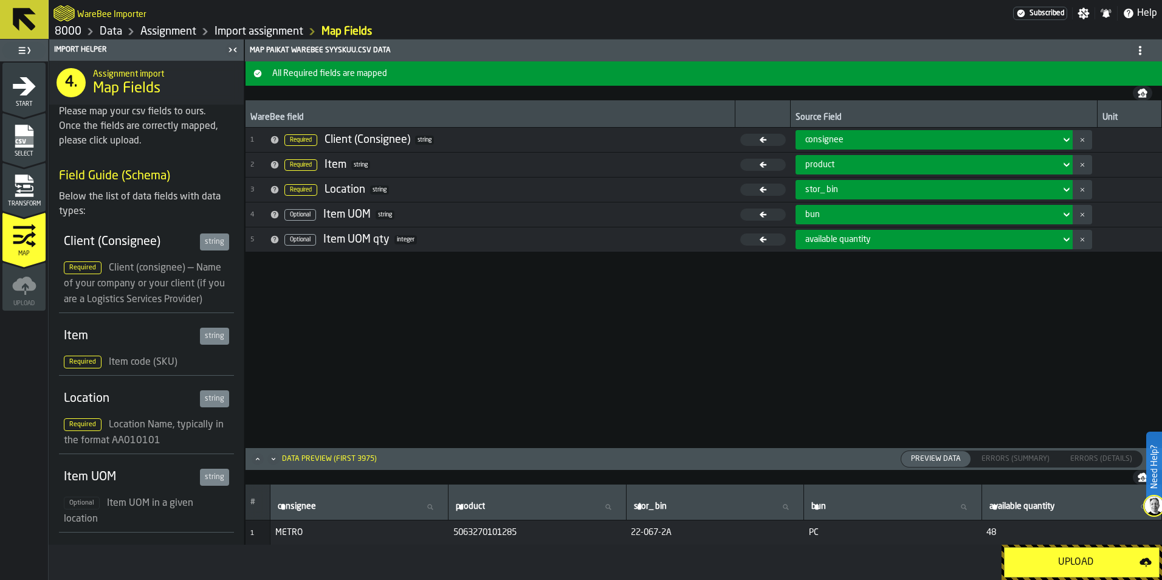
click at [1055, 562] on div "Upload" at bounding box center [1076, 562] width 128 height 15
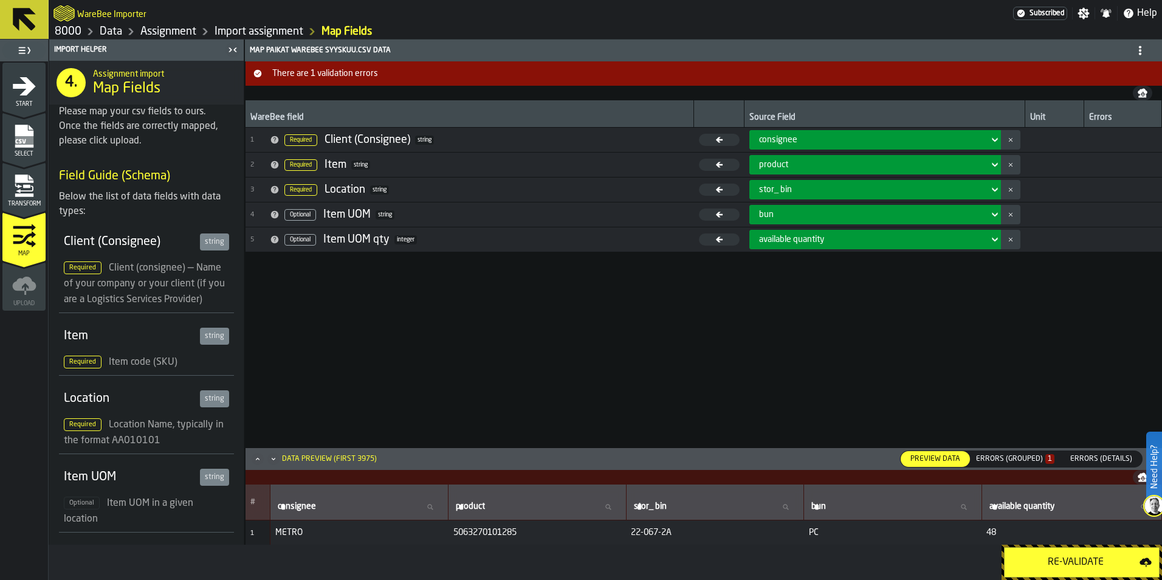
click at [1008, 463] on div "Errors (Grouped) 1" at bounding box center [1015, 459] width 78 height 9
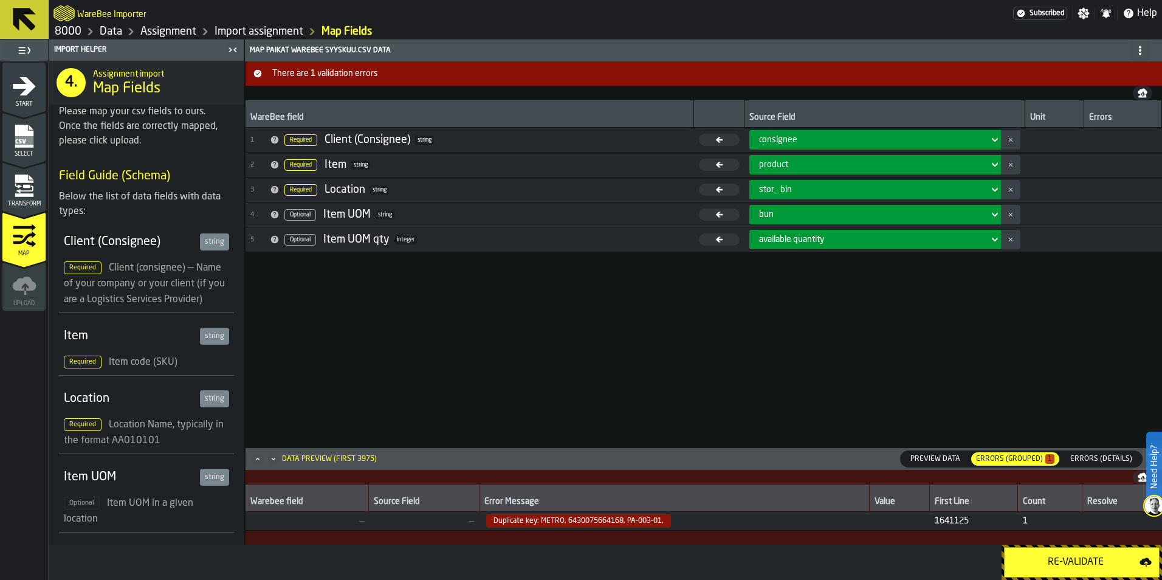
click at [1070, 556] on div "Re-Validate" at bounding box center [1076, 562] width 128 height 15
click at [43, 137] on div "Select" at bounding box center [23, 140] width 43 height 33
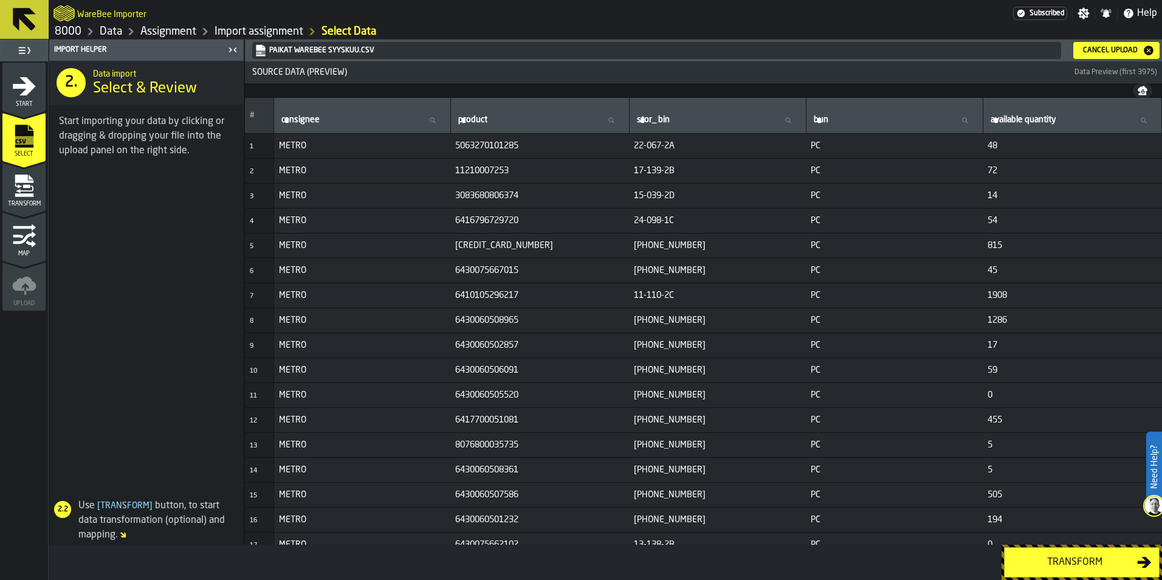
click at [1145, 49] on icon "button-Cancel Upload" at bounding box center [1149, 51] width 10 height 10
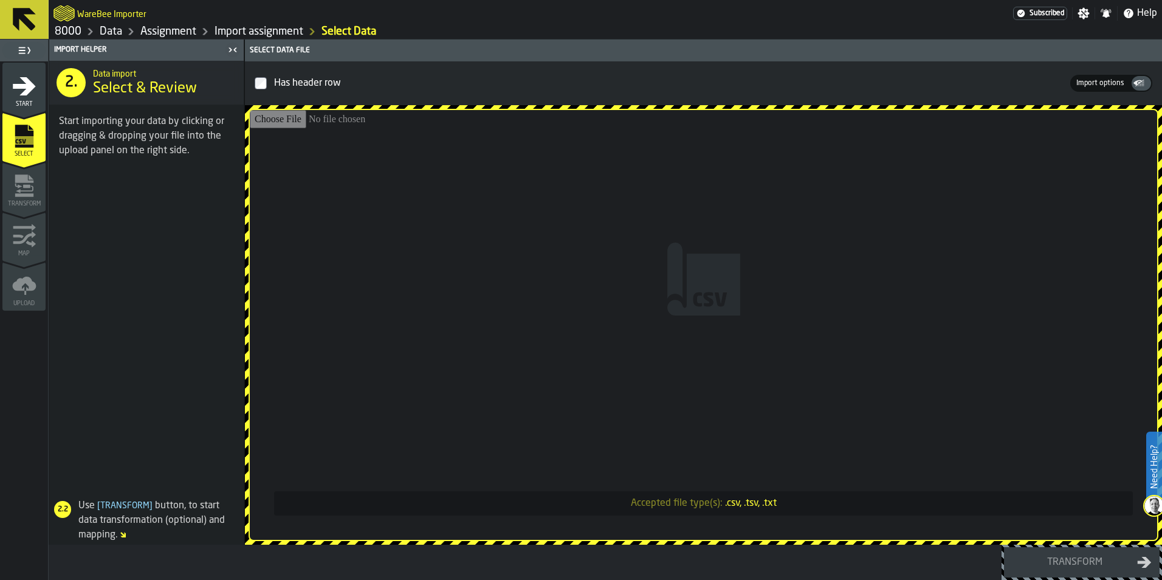
type input "**********"
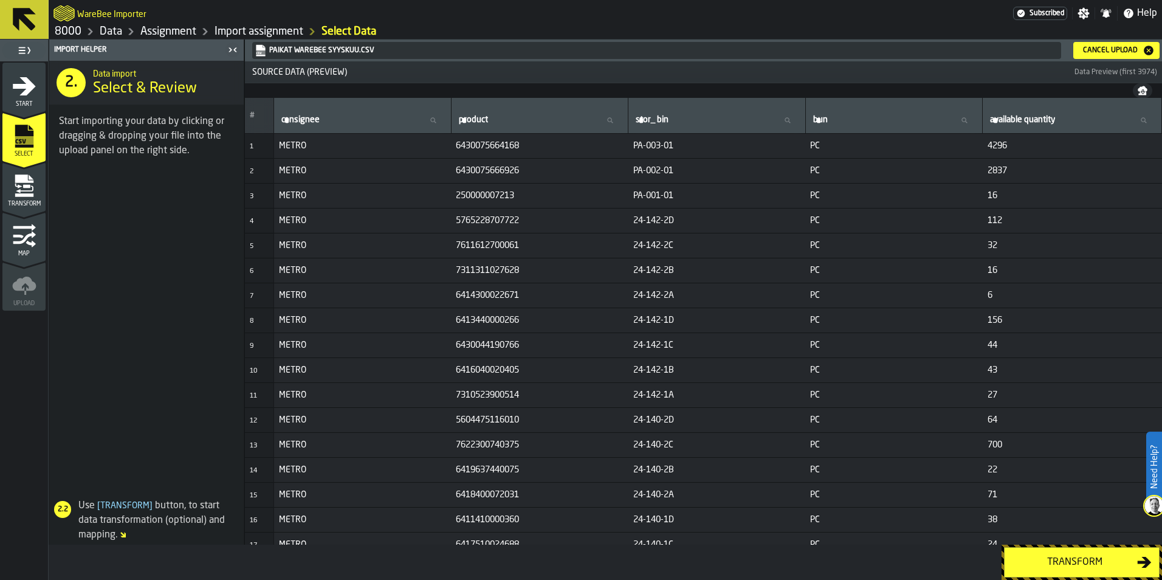
click at [1061, 561] on div "Transform" at bounding box center [1074, 562] width 125 height 15
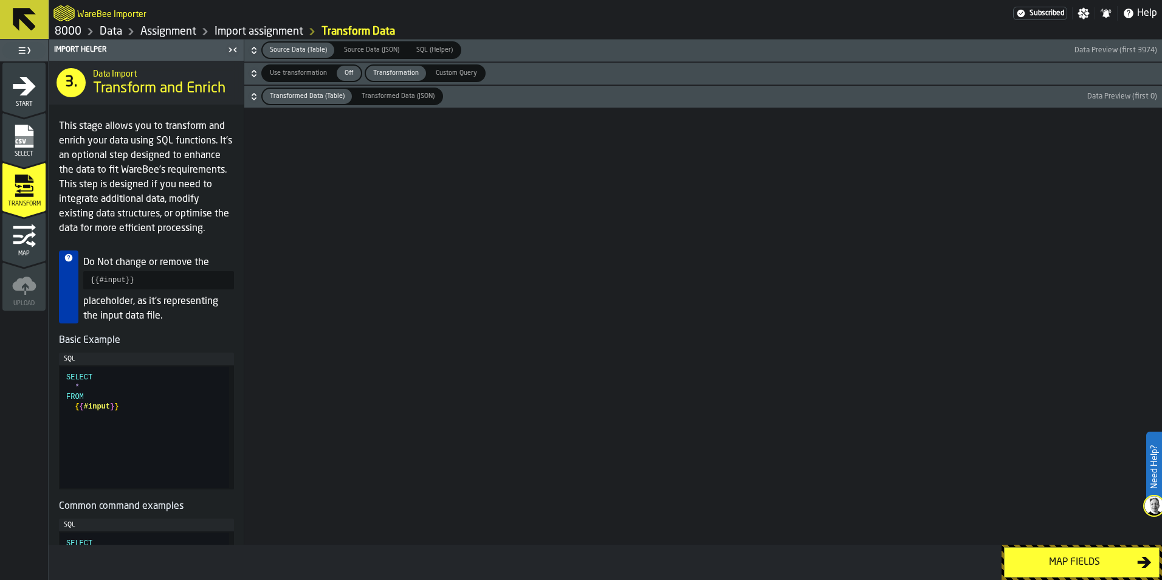
click at [1059, 559] on div "Map fields" at bounding box center [1074, 562] width 125 height 15
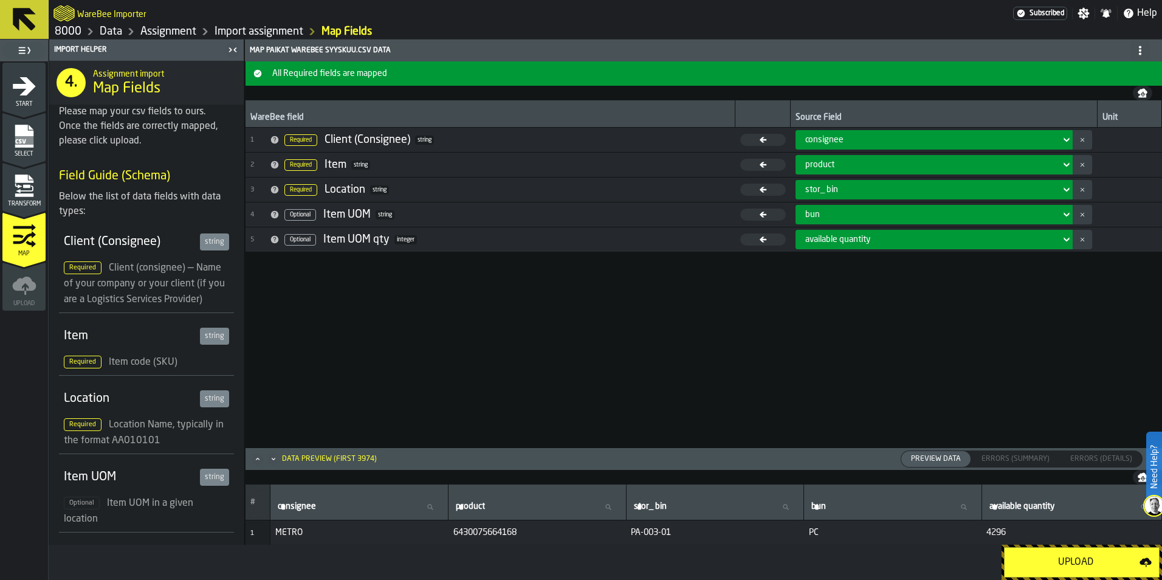
click at [1057, 559] on div "Upload" at bounding box center [1076, 562] width 128 height 15
